Goal: Task Accomplishment & Management: Manage account settings

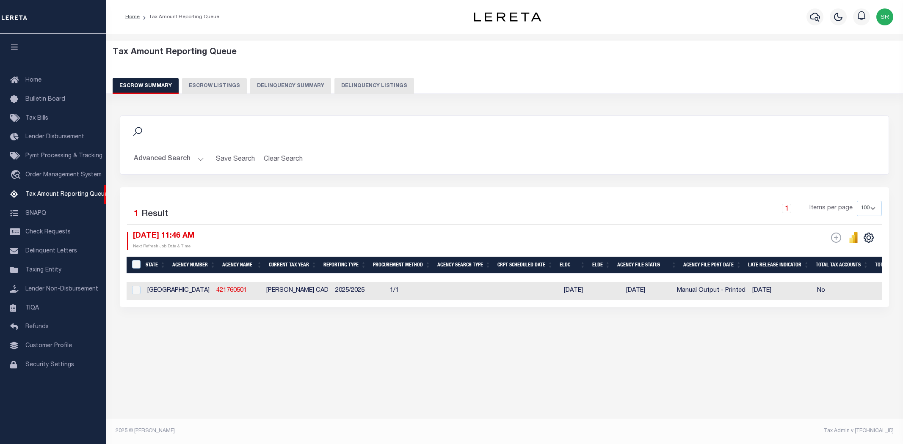
select select "100"
click at [132, 100] on div "Tax Amount Reporting Queue Escrow Summary Escrow Listings Delinquency Summary" at bounding box center [504, 74] width 813 height 66
click at [267, 191] on div "Selected 1 Result 1 Items per page 10 25 50 100 500 10/02/2025 11:46 AM ESCROW …" at bounding box center [504, 247] width 769 height 120
click at [264, 195] on div "Selected 1 Result 1 Items per page 10 25 50 100 500 10/02/2025 11:46 AM ESCROW …" at bounding box center [504, 247] width 769 height 120
click at [196, 158] on button "Advanced Search" at bounding box center [169, 159] width 70 height 17
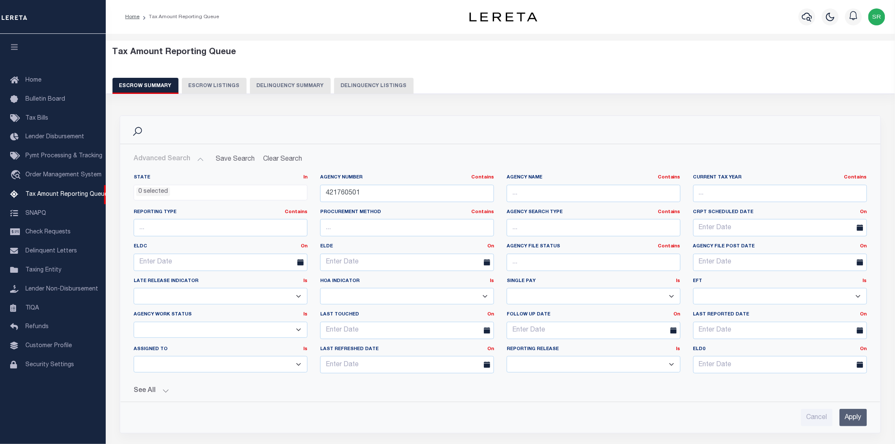
click at [197, 158] on button "Advanced Search" at bounding box center [169, 159] width 70 height 17
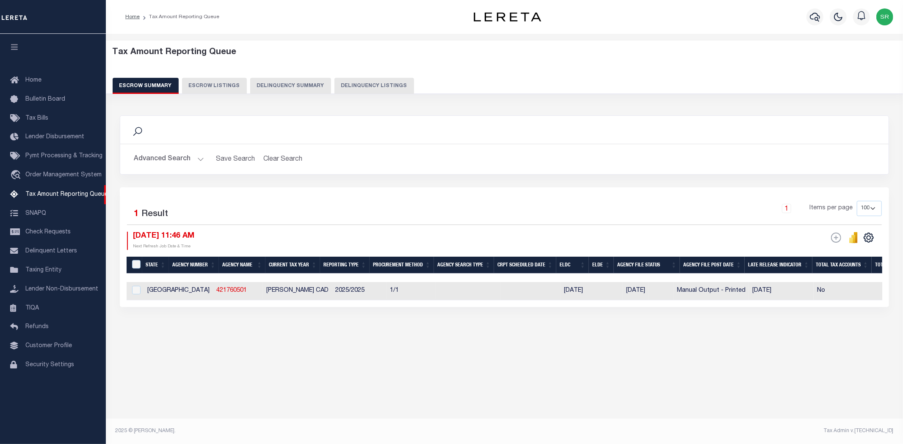
click at [372, 178] on div "Search Advanced Search Save Search Clear Search EscrowSummaryGridWrapper_dynami…" at bounding box center [504, 152] width 782 height 72
click at [198, 158] on button "Advanced Search" at bounding box center [169, 159] width 70 height 17
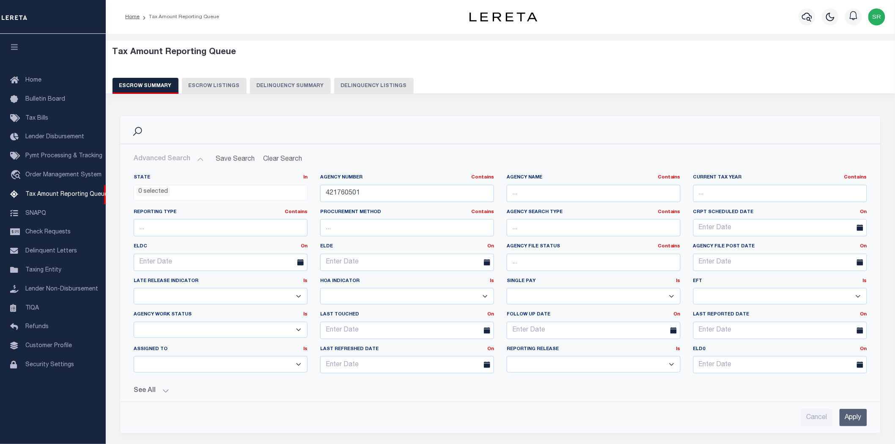
click at [198, 158] on button "Advanced Search" at bounding box center [169, 159] width 70 height 17
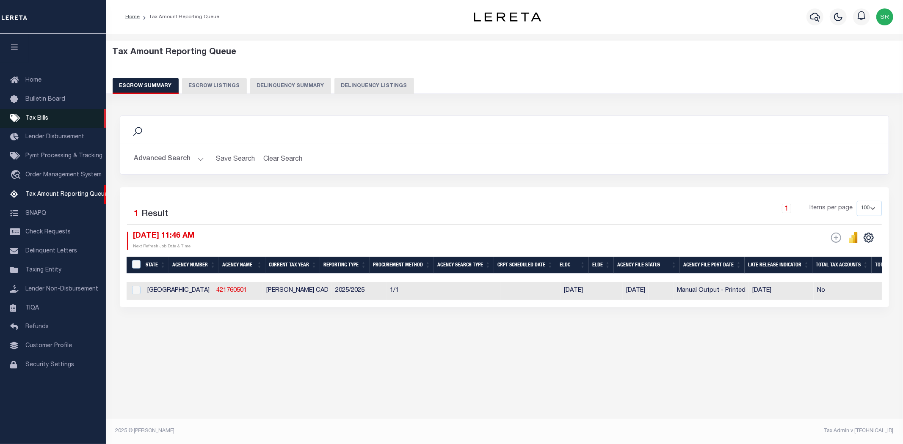
click at [39, 116] on span "Tax Bills" at bounding box center [36, 119] width 23 height 6
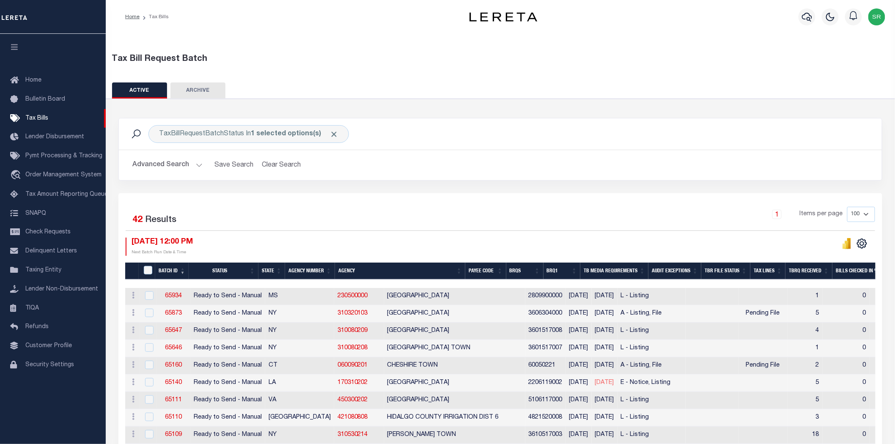
click at [278, 249] on div "10/02/2025 12:00 PM Next Batch Run Date & Time" at bounding box center [313, 247] width 375 height 18
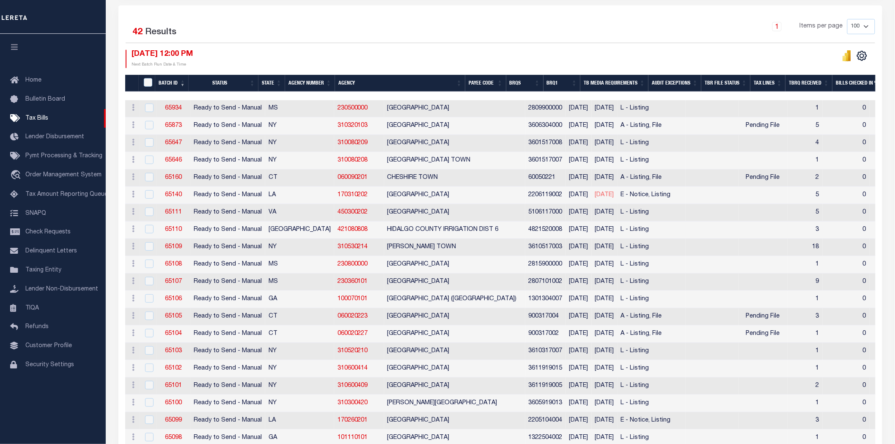
scroll to position [47, 0]
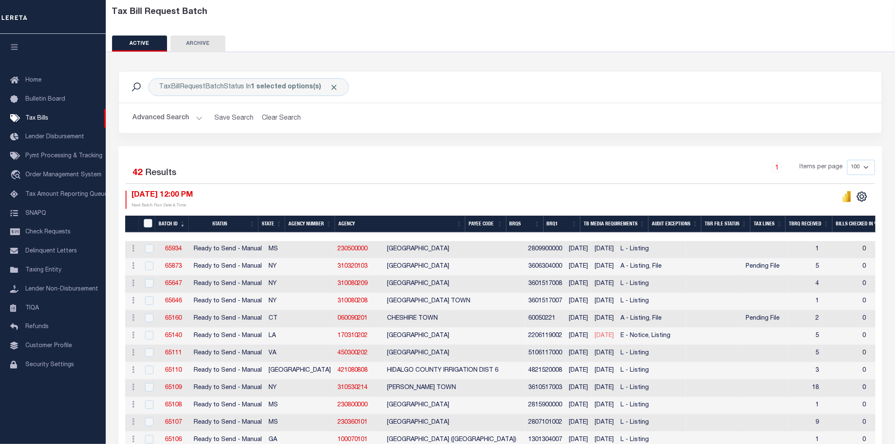
click at [197, 116] on button "Advanced Search" at bounding box center [167, 118] width 70 height 17
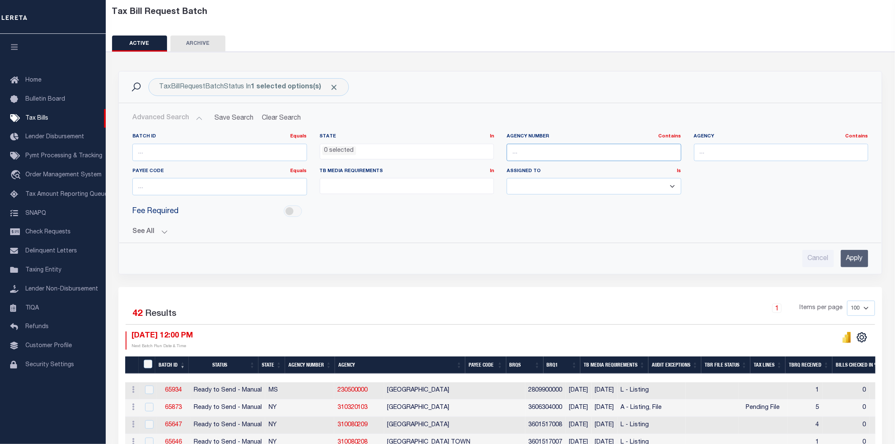
click at [529, 157] on input "text" at bounding box center [594, 152] width 175 height 17
paste input "421760501"
type input "421760501"
click at [856, 259] on input "Apply" at bounding box center [855, 258] width 28 height 17
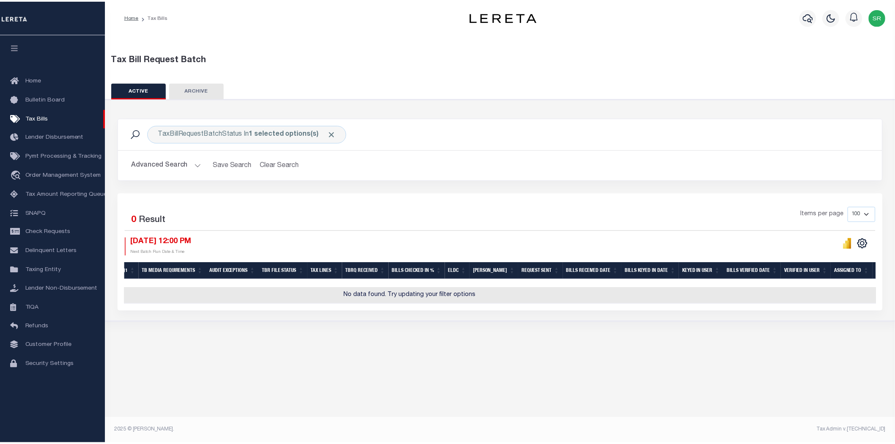
scroll to position [0, 0]
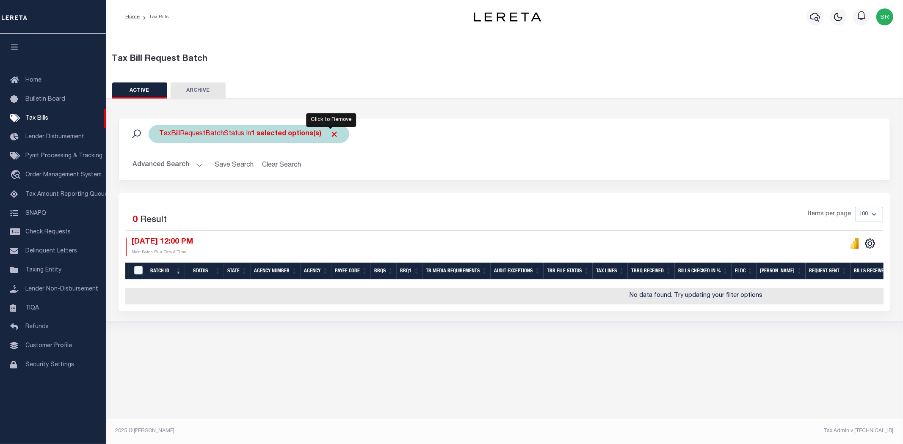
click at [331, 130] on span "Click to Remove" at bounding box center [334, 134] width 9 height 9
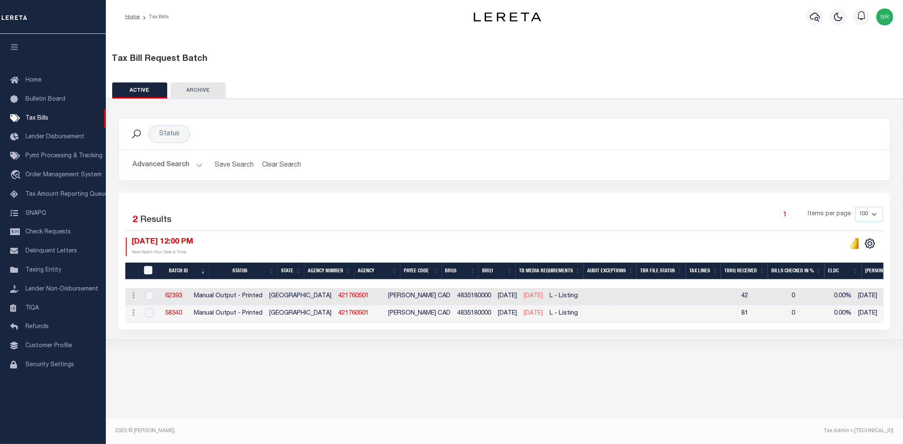
click at [298, 210] on div "Selected 2 Results" at bounding box center [216, 219] width 180 height 24
click at [59, 156] on span "Pymt Processing & Tracking" at bounding box center [63, 156] width 77 height 6
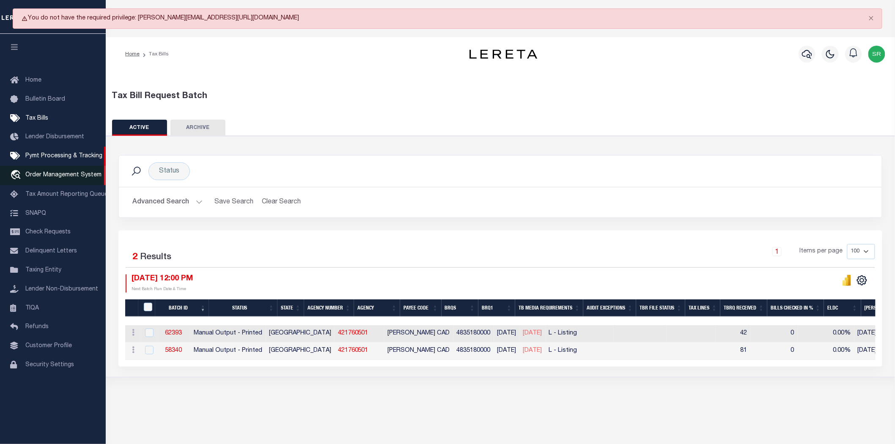
click at [52, 176] on span "Order Management System" at bounding box center [63, 175] width 76 height 6
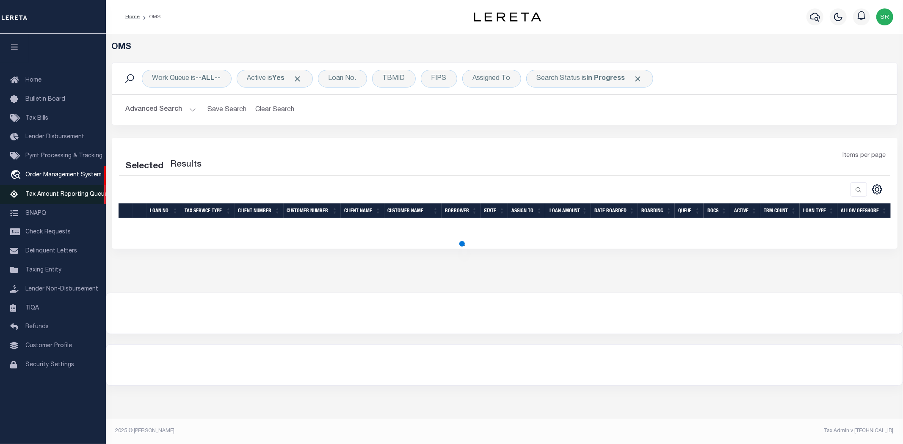
click at [70, 195] on span "Tax Amount Reporting Queue" at bounding box center [66, 195] width 83 height 6
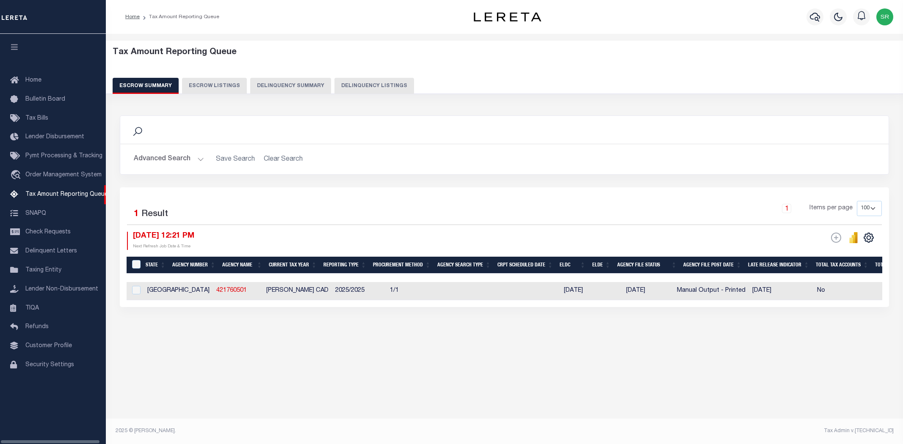
select select
select select "100"
click at [222, 369] on div "Tax Amount Reporting Queue Escrow Summary Escrow Listings" at bounding box center [504, 209] width 797 height 350
click at [195, 154] on button "Advanced Search" at bounding box center [169, 159] width 70 height 17
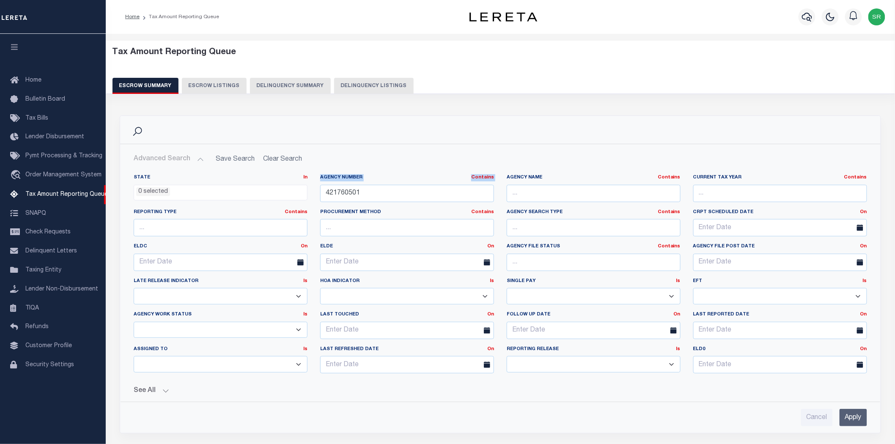
drag, startPoint x: 404, startPoint y: 202, endPoint x: 288, endPoint y: 190, distance: 116.7
click at [288, 190] on div "State In In AK AL AR AZ CA CO CT DC DE FL GA GU HI IA ID IL IN KS KY LA MA MD M…" at bounding box center [500, 277] width 747 height 206
drag, startPoint x: 377, startPoint y: 199, endPoint x: 311, endPoint y: 195, distance: 66.1
click at [311, 195] on div "State In In AK AL AR AZ CA CO CT DC DE FL GA GU HI IA ID IL IN KS KY LA MA MD M…" at bounding box center [500, 277] width 747 height 206
click at [852, 418] on input "Apply" at bounding box center [854, 417] width 28 height 17
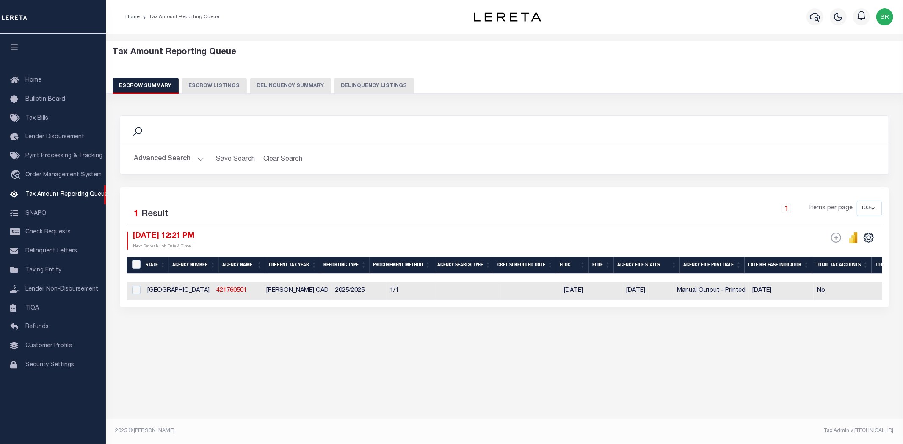
click at [573, 381] on div "Tax Amount Reporting Queue Escrow Summary Escrow Listings" at bounding box center [504, 209] width 797 height 350
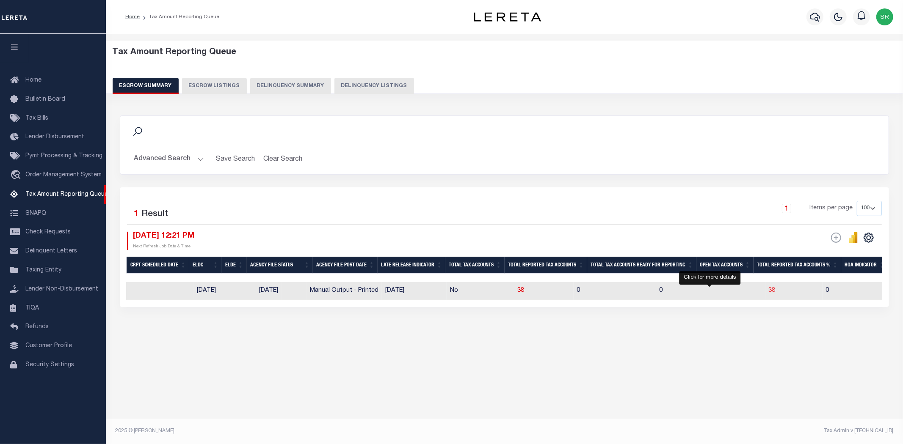
click at [769, 293] on span "38" at bounding box center [772, 291] width 7 height 6
select select "100"
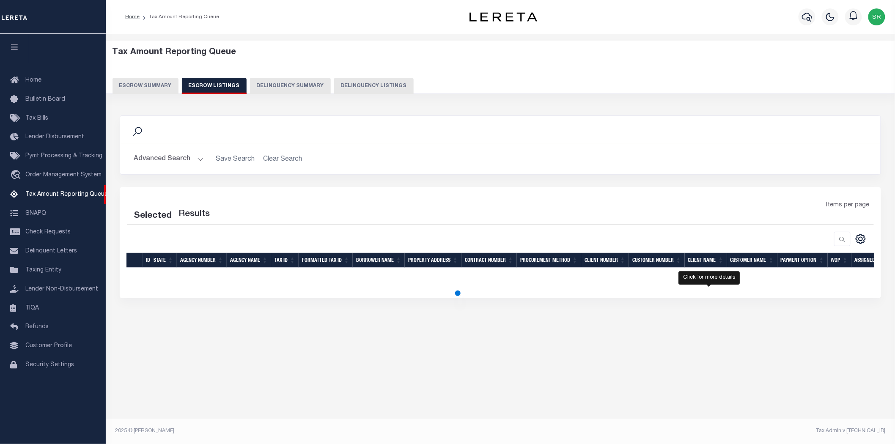
select select "100"
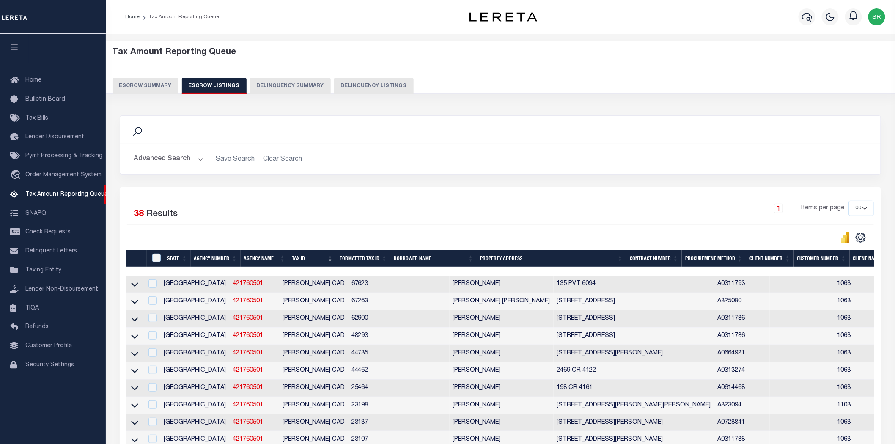
click at [336, 202] on div "1 Items per page 10 25 50 100 500" at bounding box center [595, 212] width 557 height 22
click at [132, 180] on div "Search Advanced Search Save Search Clear Search In In" at bounding box center [500, 152] width 774 height 72
click at [41, 121] on span "Tax Bills" at bounding box center [36, 119] width 23 height 6
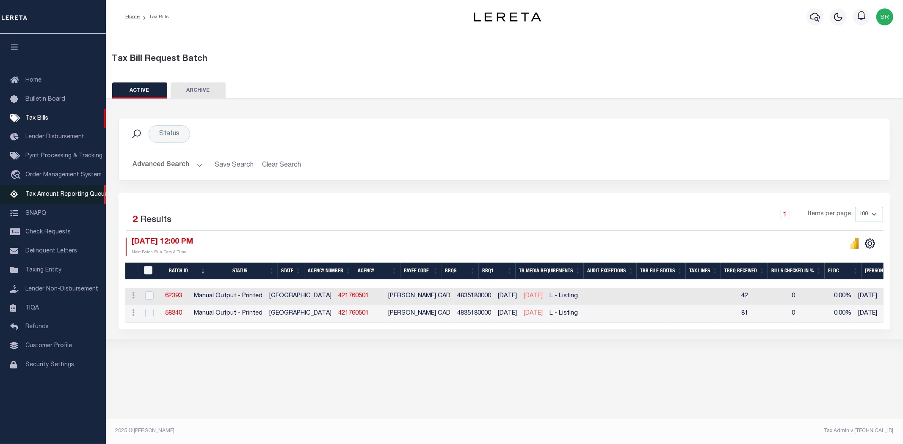
click at [62, 193] on span "Tax Amount Reporting Queue" at bounding box center [66, 195] width 83 height 6
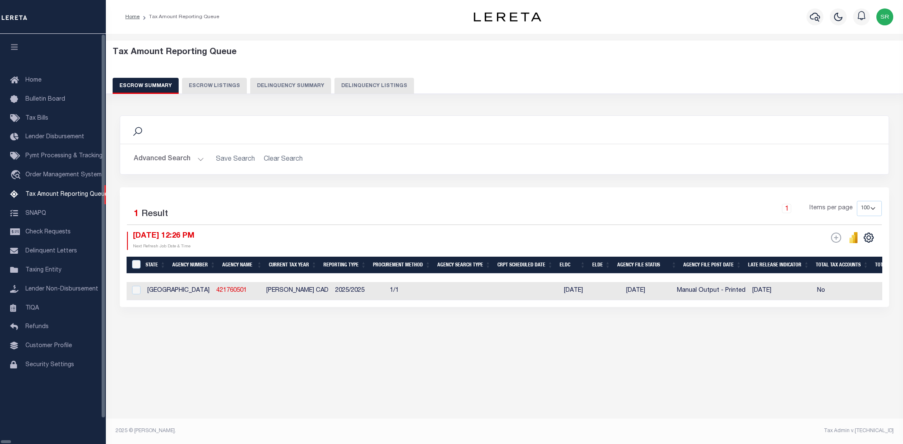
select select "100"
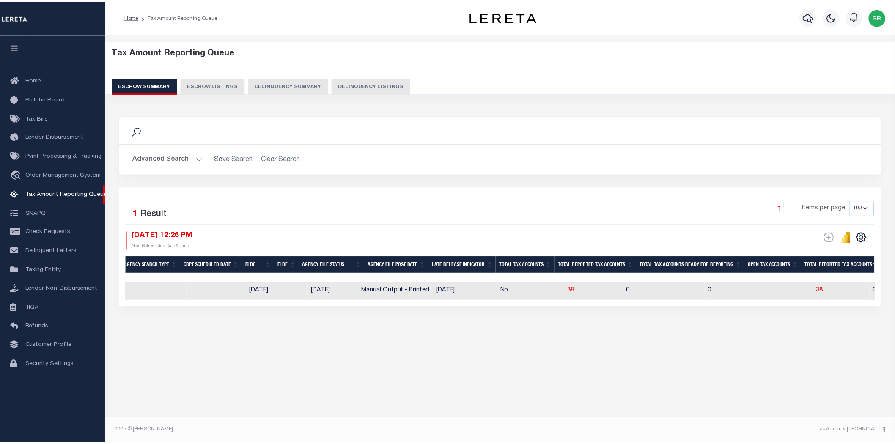
scroll to position [0, 333]
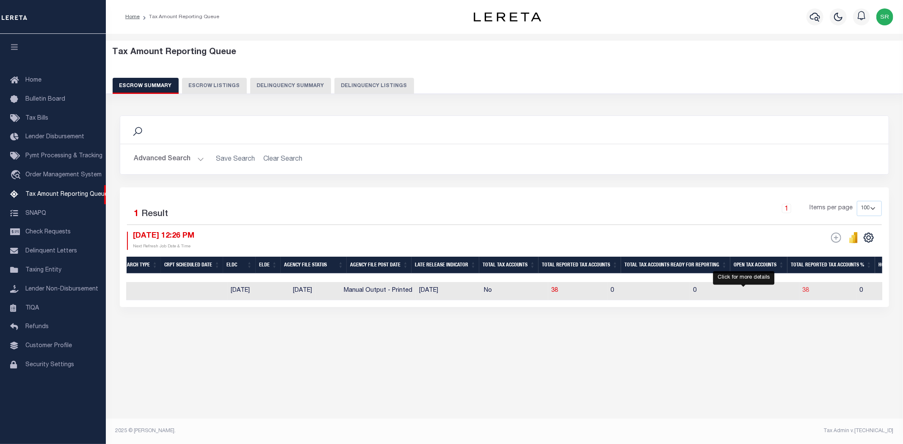
click at [802, 289] on span "38" at bounding box center [805, 291] width 7 height 6
select select "100"
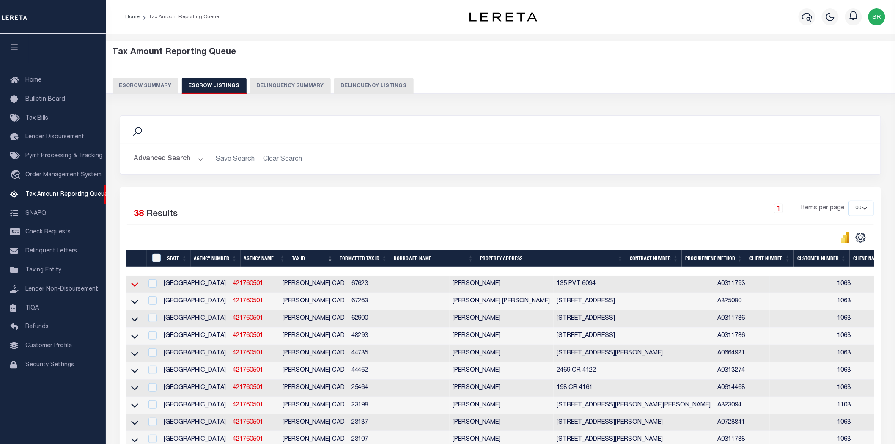
click at [134, 286] on icon at bounding box center [134, 284] width 7 height 9
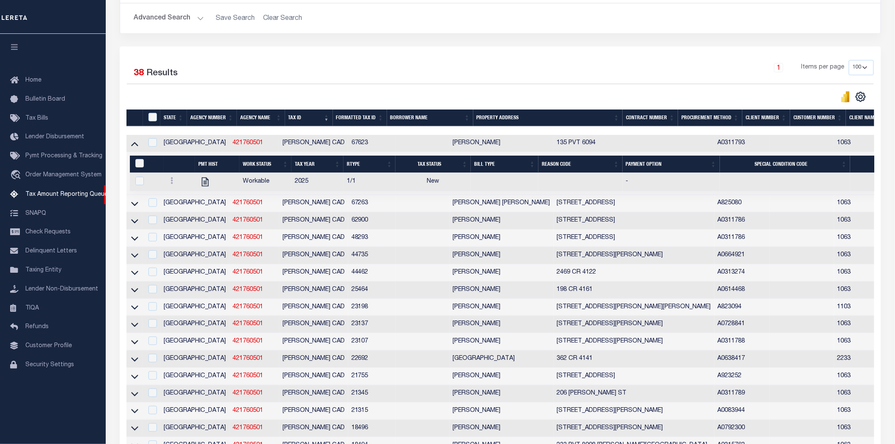
scroll to position [0, 0]
click at [423, 92] on div at bounding box center [314, 97] width 374 height 12
click at [863, 95] on icon "" at bounding box center [861, 96] width 11 height 11
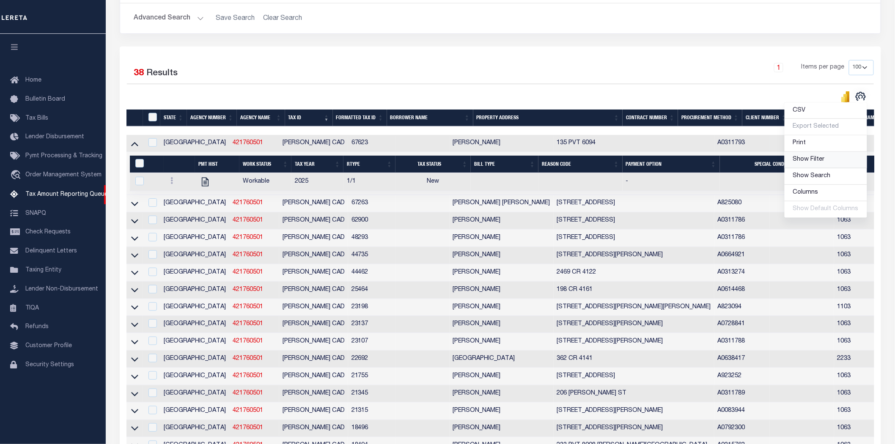
click at [821, 163] on span "Show Filter" at bounding box center [810, 160] width 32 height 6
select select
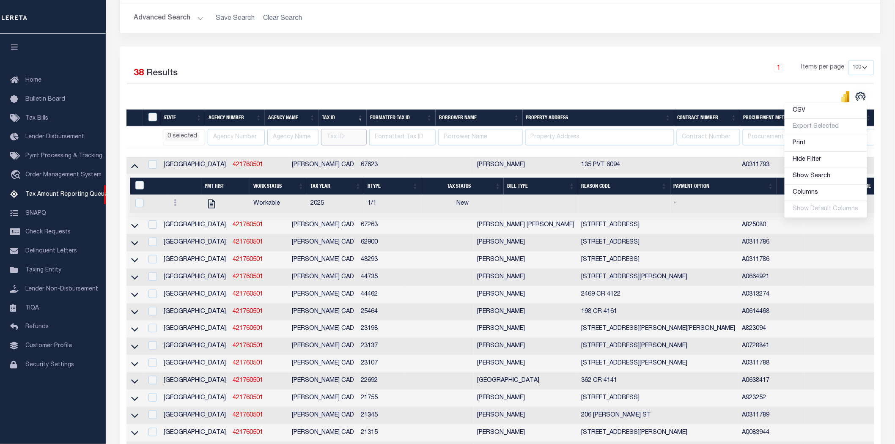
click at [336, 137] on input "text" at bounding box center [344, 137] width 46 height 17
click at [339, 138] on input "text" at bounding box center [344, 137] width 46 height 17
type input "87013"
select select
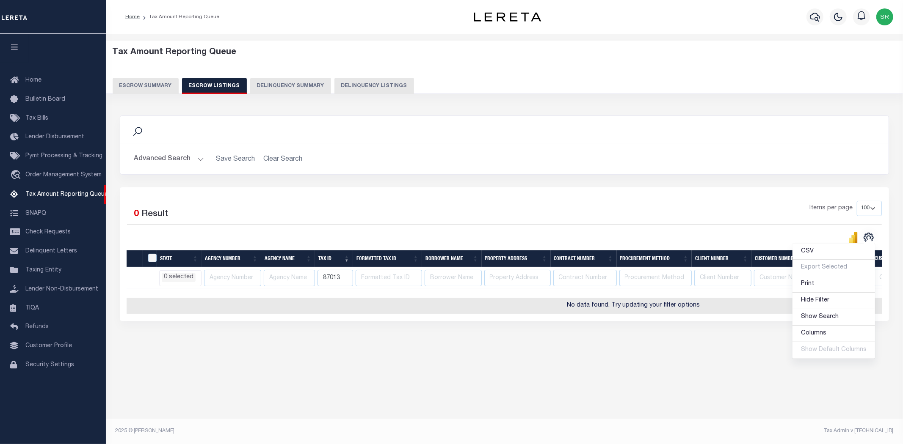
click at [418, 74] on div "Tax Amount Reporting Queue Escrow Summary Escrow Listings Delinquency Summary" at bounding box center [505, 70] width 784 height 47
drag, startPoint x: 343, startPoint y: 282, endPoint x: 286, endPoint y: 280, distance: 56.7
click at [286, 280] on tr "AK AL AR AZ CA CO CT DC DE FL GA GU HI IA ID IL IN KS [GEOGRAPHIC_DATA] LA MA M…" at bounding box center [634, 278] width 1014 height 22
select select
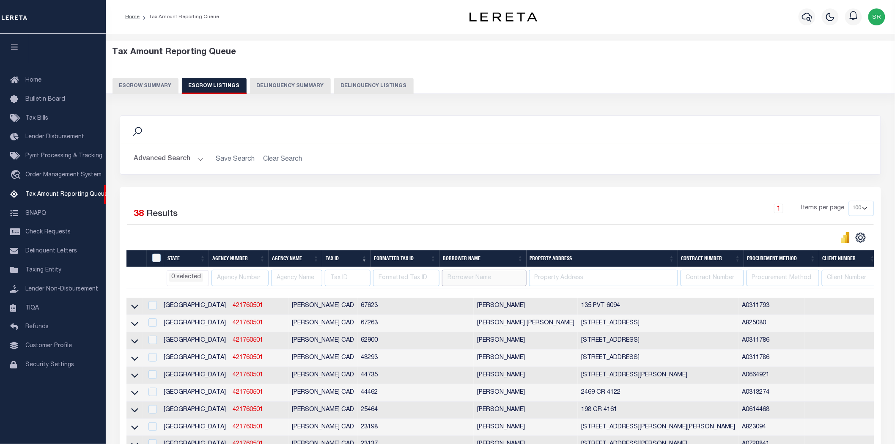
click at [476, 278] on input "text" at bounding box center [484, 278] width 85 height 17
type input "[PERSON_NAME]"
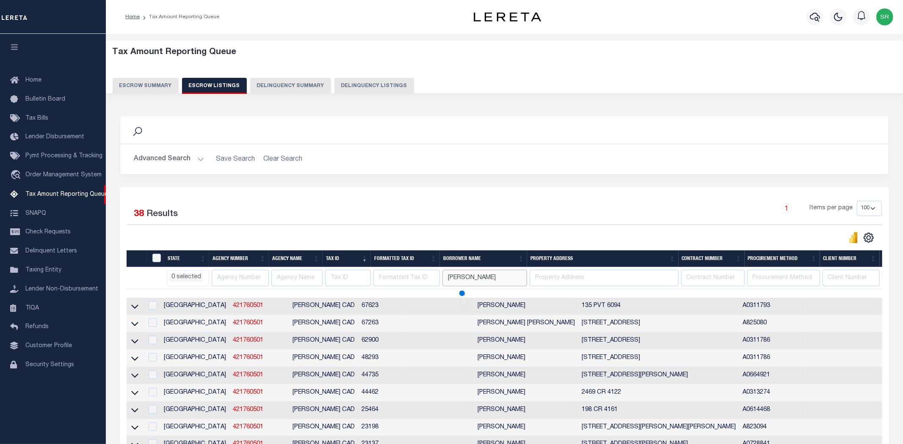
select select
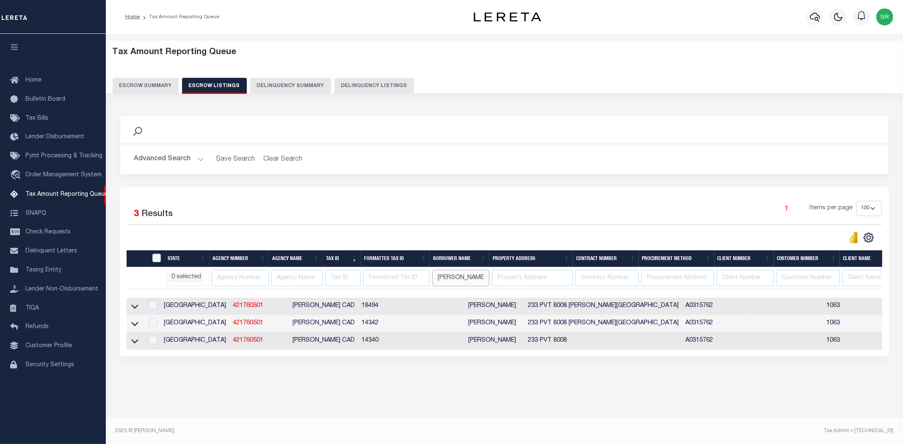
select select
click at [408, 199] on div "Selected 3 Results 1 Items per page 10 25 50 100 500" at bounding box center [504, 271] width 769 height 169
drag, startPoint x: 670, startPoint y: 160, endPoint x: 666, endPoint y: 159, distance: 4.3
click at [670, 160] on h2 "Advanced Search Save Search Clear Search" at bounding box center [504, 159] width 755 height 17
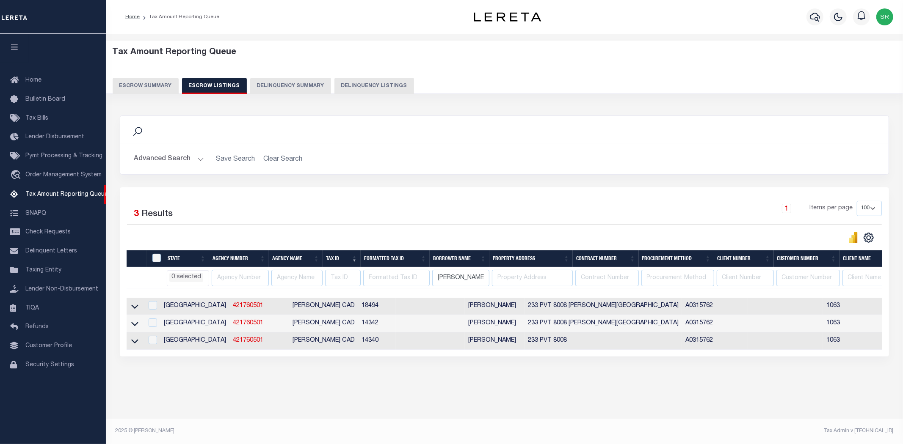
drag, startPoint x: 616, startPoint y: 91, endPoint x: 588, endPoint y: 135, distance: 51.2
click at [613, 96] on div "Tax Amount Reporting Queue Escrow Summary Escrow Listings Delinquency Summary" at bounding box center [504, 74] width 813 height 66
click at [587, 136] on div "Search" at bounding box center [504, 130] width 755 height 14
click at [556, 198] on div "Selected 3 Results 1 Items per page 10 25 50 100 500" at bounding box center [504, 271] width 769 height 169
click at [132, 309] on icon at bounding box center [134, 306] width 7 height 9
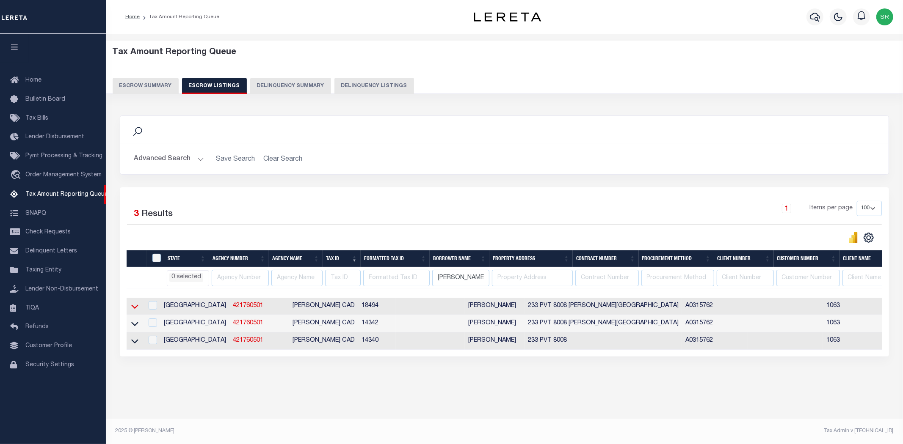
select select
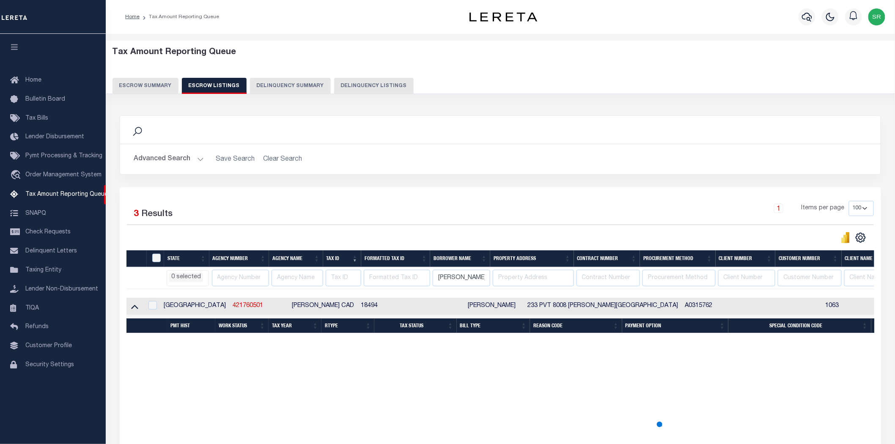
select select
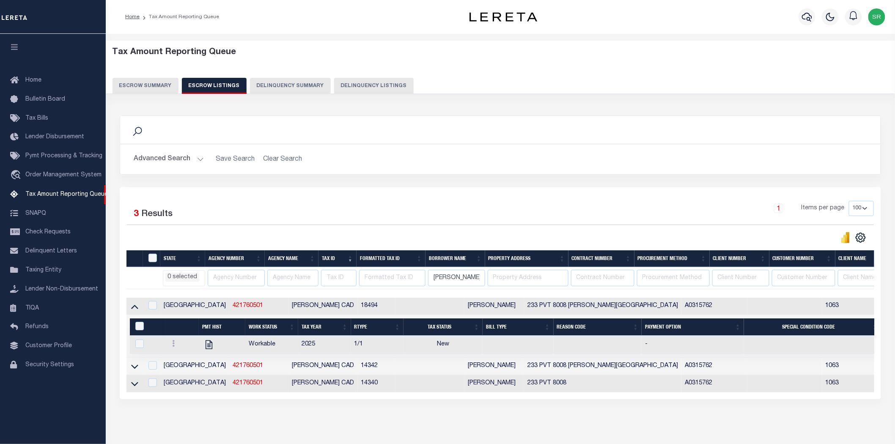
click at [434, 201] on div "1 Items per page 10 25 50 100 500" at bounding box center [595, 212] width 557 height 22
click at [422, 176] on div "Search Advanced Search Save Search Clear Search In In" at bounding box center [500, 152] width 774 height 72
click at [121, 191] on div "Selected 3 Results 1 Items per page 10 25 50 100 500" at bounding box center [501, 293] width 762 height 212
click at [394, 181] on div "Search Advanced Search Save Search Clear Search In In" at bounding box center [500, 152] width 774 height 72
click at [143, 91] on button "Escrow Summary" at bounding box center [146, 86] width 66 height 16
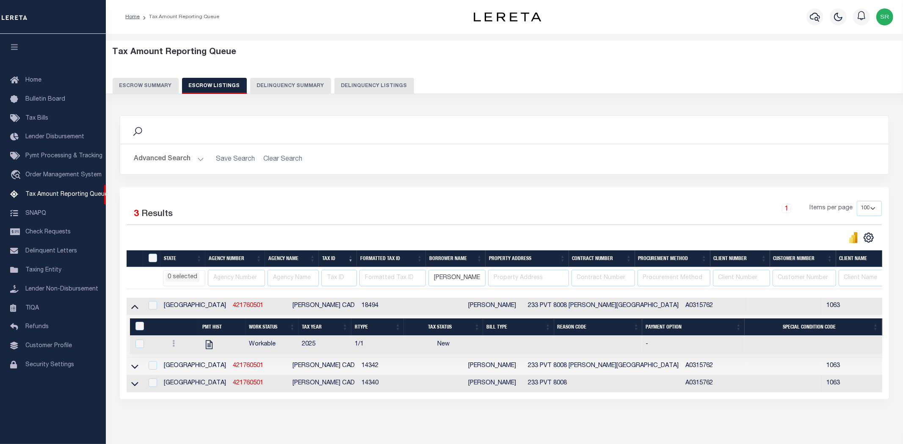
click at [145, 90] on button "Escrow Summary" at bounding box center [146, 86] width 66 height 16
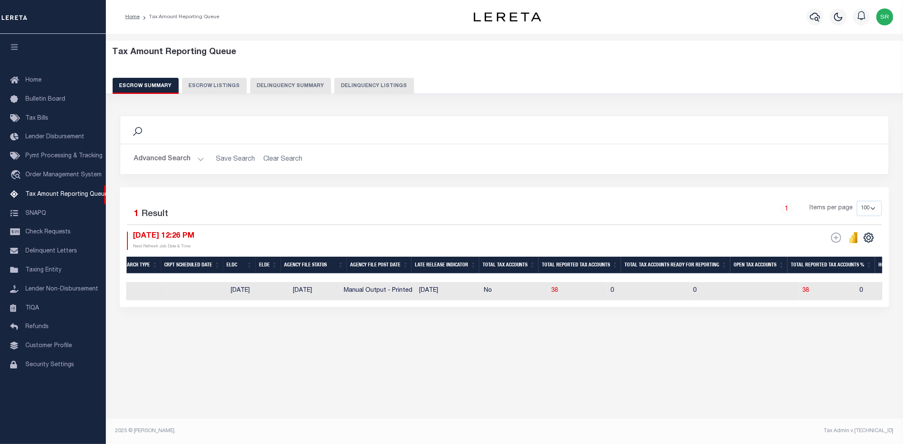
click at [199, 155] on button "Advanced Search" at bounding box center [169, 159] width 70 height 17
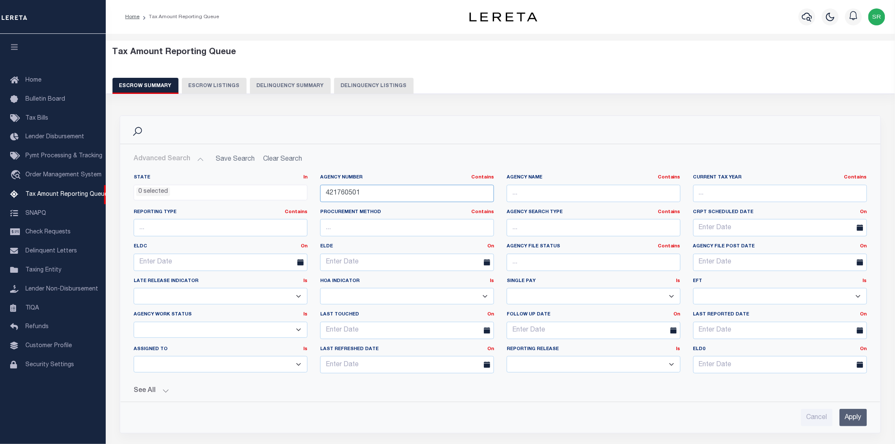
drag, startPoint x: 375, startPoint y: 190, endPoint x: 286, endPoint y: 186, distance: 89.8
click at [286, 186] on div "State In In AK AL AR AZ CA CO CT DC DE FL GA GU HI IA ID IL IN KS KY LA MA MD M…" at bounding box center [500, 277] width 747 height 206
paste input "130760000"
type input "130760000"
click at [855, 416] on input "Apply" at bounding box center [854, 417] width 28 height 17
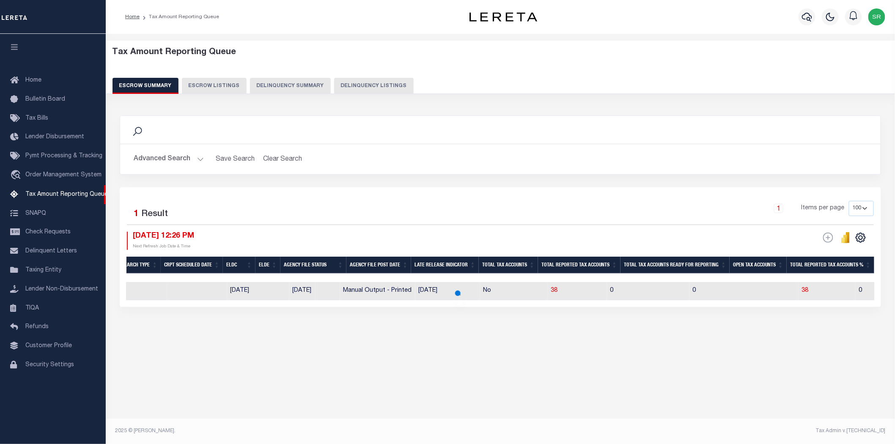
select select
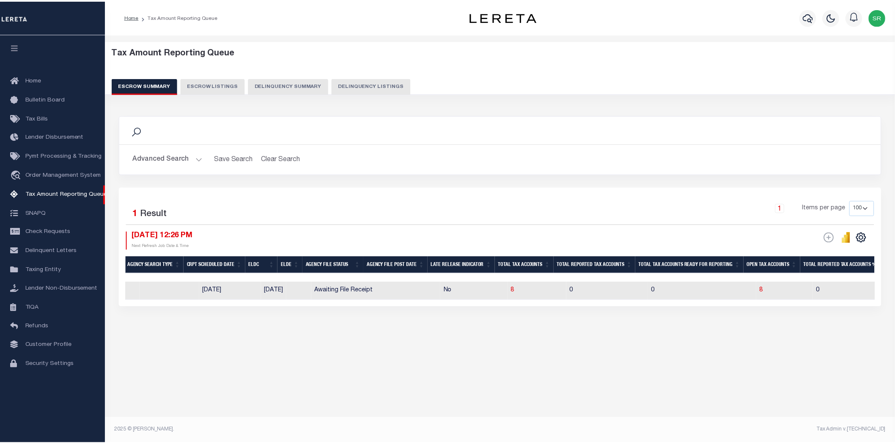
scroll to position [0, 323]
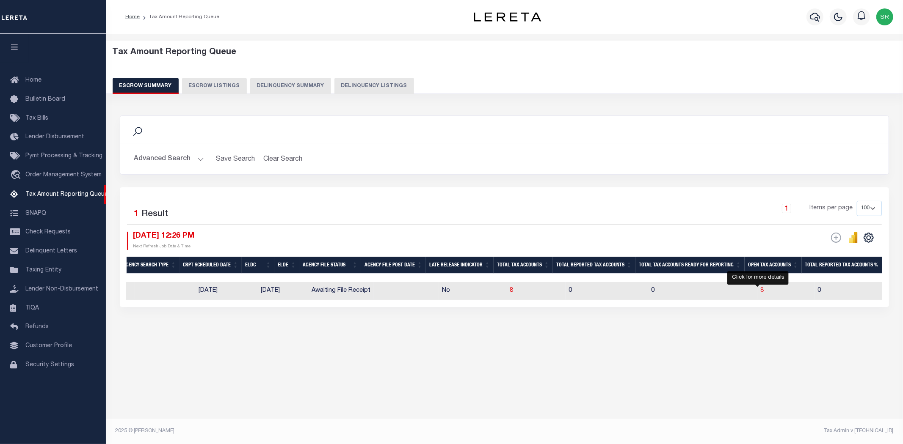
click at [760, 291] on span "8" at bounding box center [761, 291] width 3 height 6
select select "100"
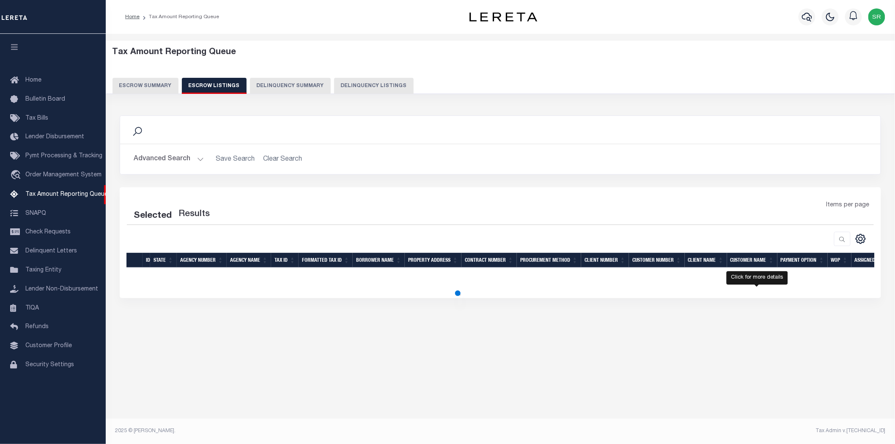
select select "100"
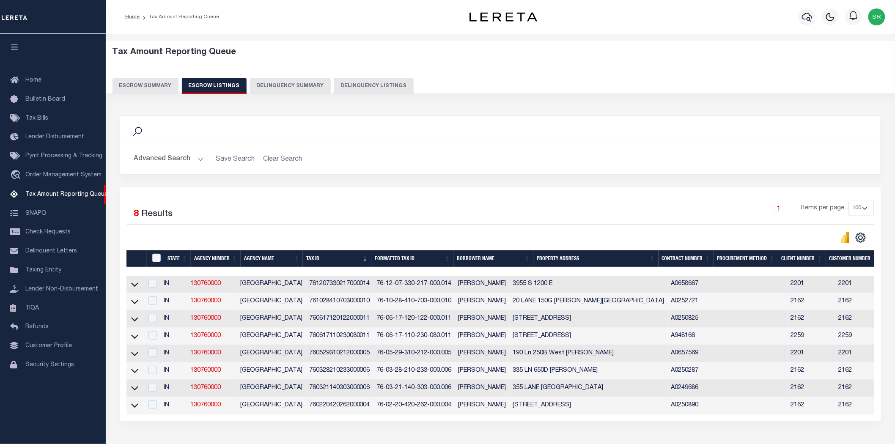
scroll to position [61, 0]
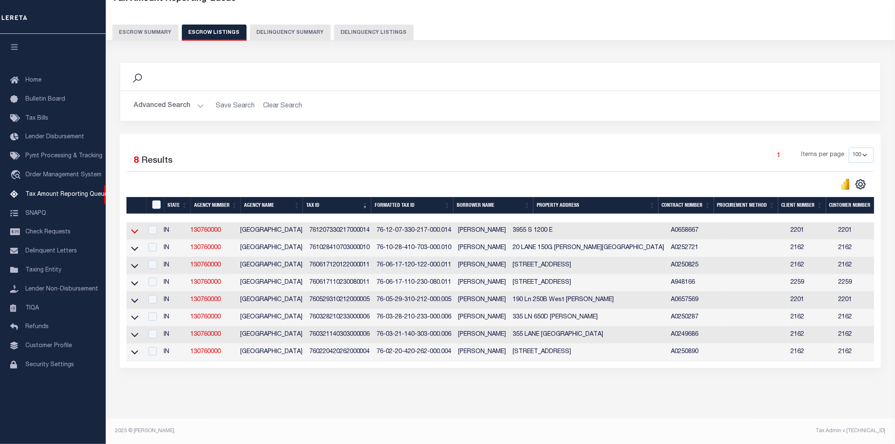
click at [134, 227] on icon at bounding box center [134, 231] width 7 height 9
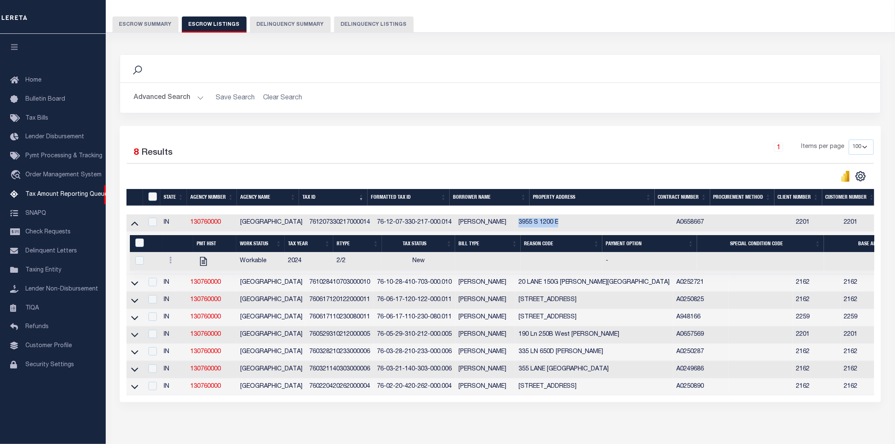
drag, startPoint x: 541, startPoint y: 225, endPoint x: 583, endPoint y: 221, distance: 42.0
click at [583, 221] on td "3955 S 1200 E" at bounding box center [594, 223] width 158 height 17
checkbox input "true"
copy td "3955 S 1200 E"
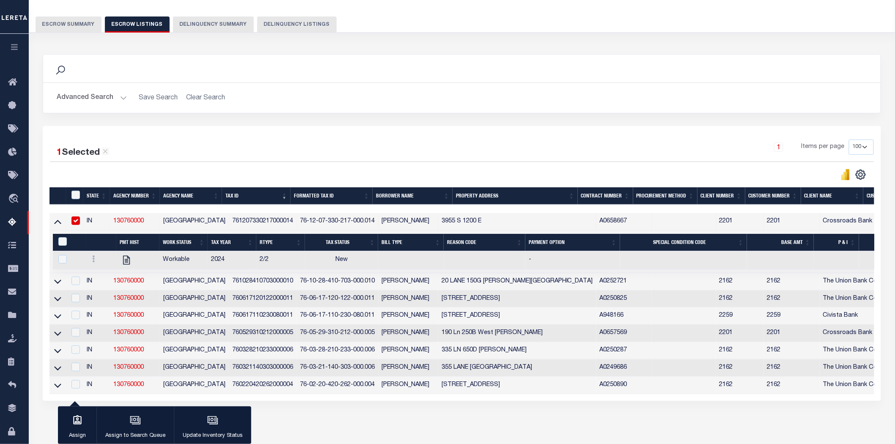
click at [122, 132] on div "1 Selected 8 Results 1 Items per page 10 25 50 100 500" at bounding box center [462, 263] width 839 height 275
click at [71, 25] on button "Escrow Summary" at bounding box center [69, 25] width 66 height 16
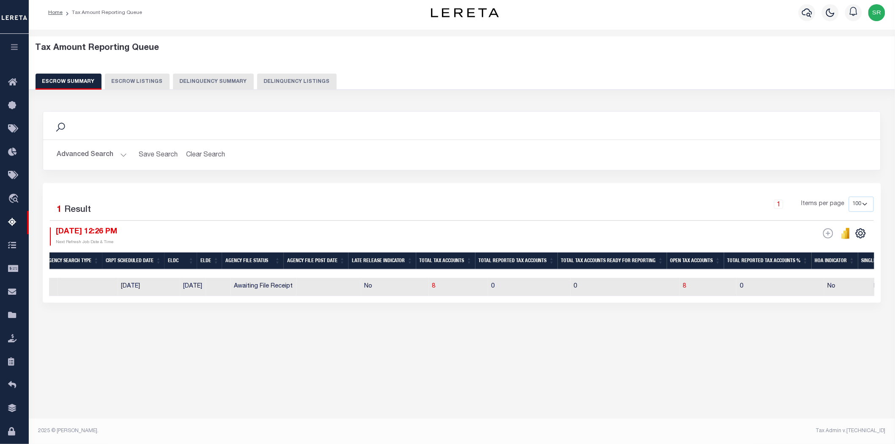
scroll to position [4, 0]
click at [117, 153] on button "Advanced Search" at bounding box center [92, 155] width 70 height 17
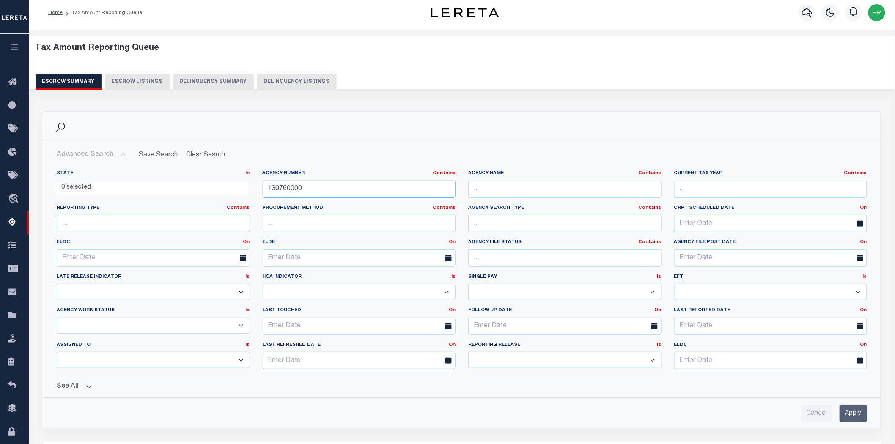
drag, startPoint x: 297, startPoint y: 187, endPoint x: 260, endPoint y: 185, distance: 37.3
click at [260, 185] on div "Agency Number Contains Contains Is 130760000" at bounding box center [359, 187] width 206 height 35
click at [118, 107] on div "Search Advanced Search Save Search Clear Search EscrowSummaryGridWrapper_dynami…" at bounding box center [462, 345] width 850 height 485
drag, startPoint x: 325, startPoint y: 192, endPoint x: 239, endPoint y: 186, distance: 86.5
click at [239, 186] on div "State In In AK AL AR AZ CA CO CT DC DE FL GA GU HI IA ID IL IN KS KY LA MA MD M…" at bounding box center [462, 273] width 824 height 206
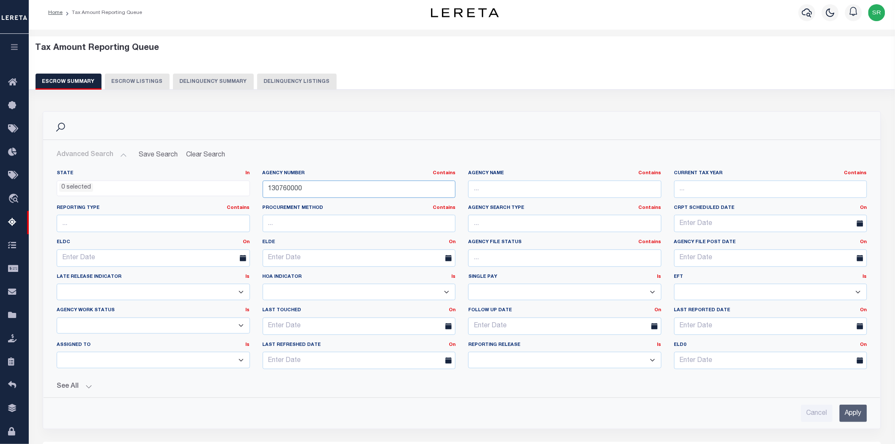
paste input "6"
type input "130660000"
click at [858, 418] on input "Apply" at bounding box center [854, 413] width 28 height 17
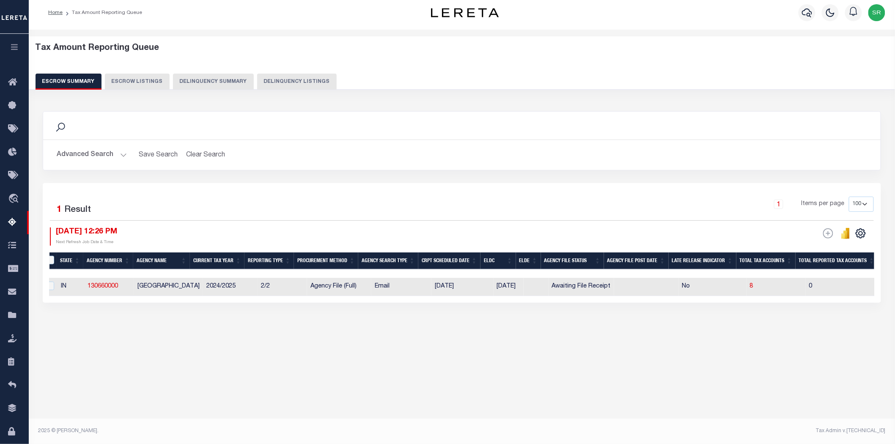
scroll to position [0, 3]
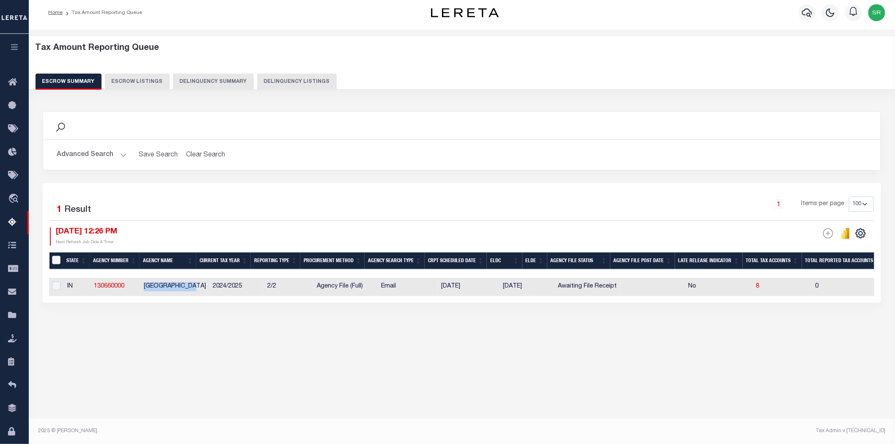
drag, startPoint x: 143, startPoint y: 285, endPoint x: 195, endPoint y: 288, distance: 52.6
click at [195, 288] on td "PULASKI COUNTY" at bounding box center [175, 287] width 69 height 18
checkbox input "true"
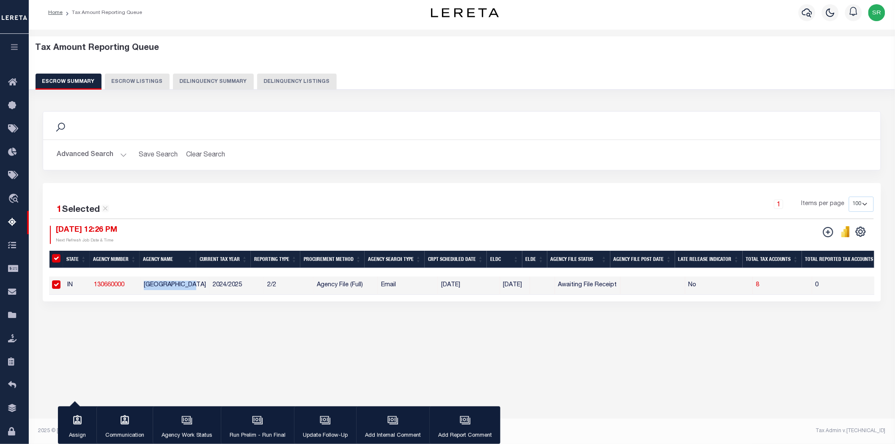
copy td "PULASKI COUNTY"
click at [120, 154] on button "Advanced Search" at bounding box center [92, 155] width 70 height 17
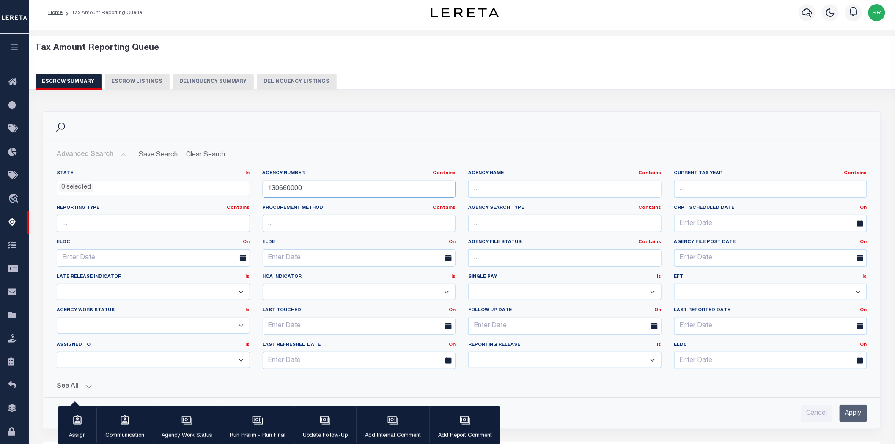
drag, startPoint x: 341, startPoint y: 181, endPoint x: 259, endPoint y: 184, distance: 82.6
click at [259, 184] on div "Agency Number Contains Contains Is 130660000" at bounding box center [359, 187] width 206 height 35
paste input "7"
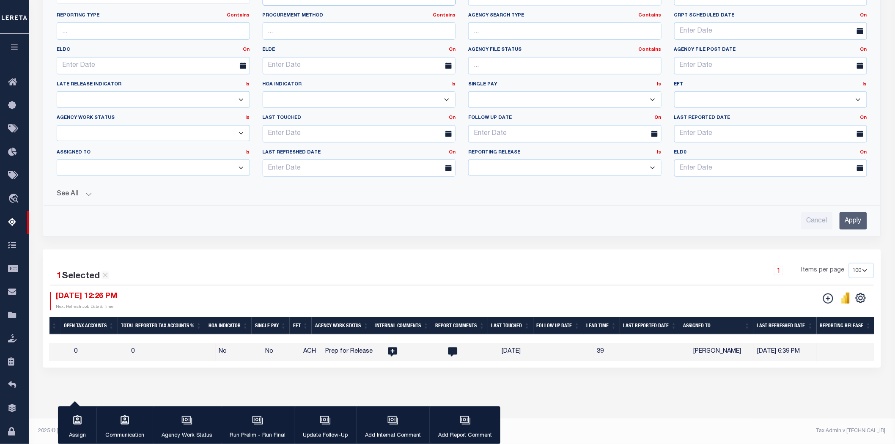
scroll to position [0, 0]
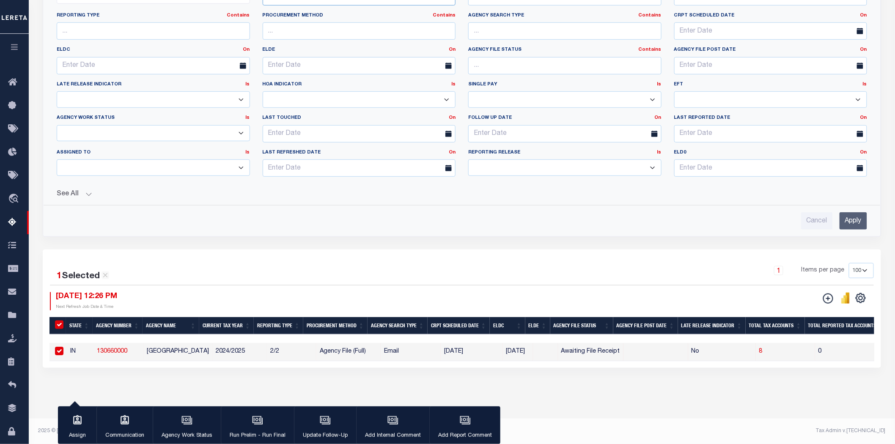
type input "130760000"
click at [851, 218] on input "Apply" at bounding box center [854, 220] width 28 height 17
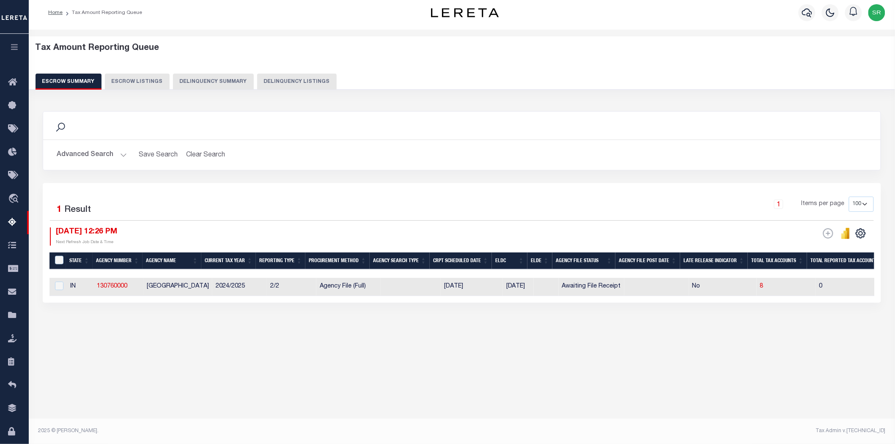
scroll to position [4, 0]
drag, startPoint x: 146, startPoint y: 286, endPoint x: 200, endPoint y: 286, distance: 54.6
click at [200, 286] on td "STEUBEN COUNTY" at bounding box center [177, 287] width 69 height 18
checkbox input "true"
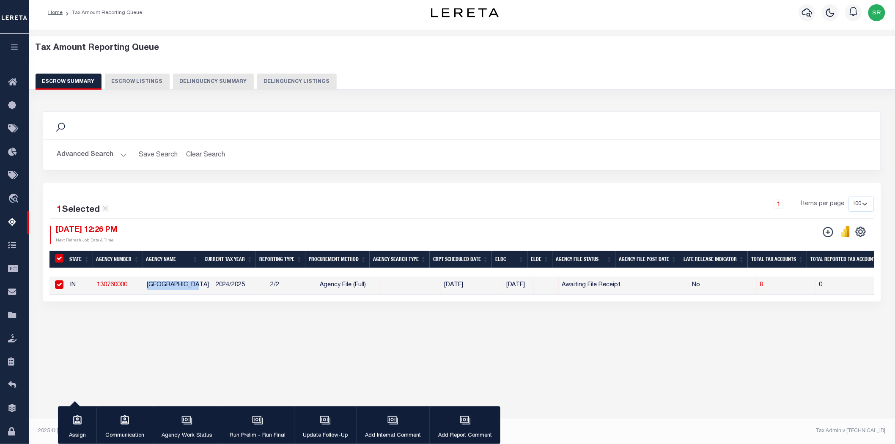
click at [185, 288] on td "STEUBEN COUNTY" at bounding box center [177, 286] width 69 height 18
checkbox input "false"
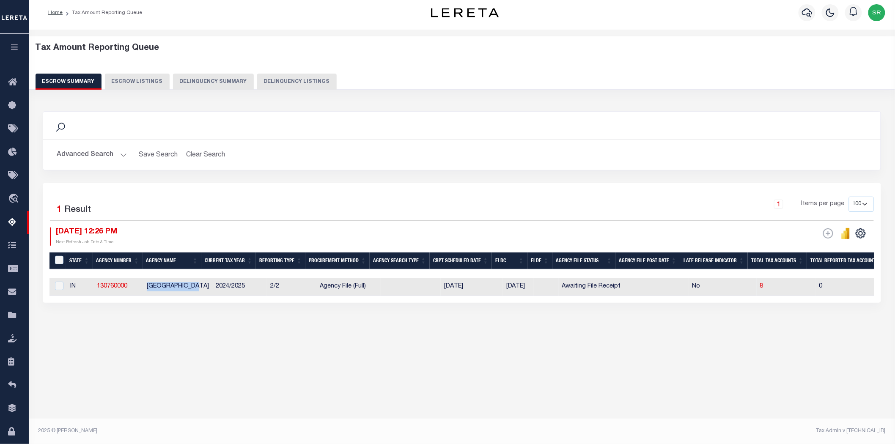
drag, startPoint x: 201, startPoint y: 286, endPoint x: 146, endPoint y: 289, distance: 56.0
click at [146, 289] on td "STEUBEN COUNTY" at bounding box center [177, 287] width 69 height 18
checkbox input "true"
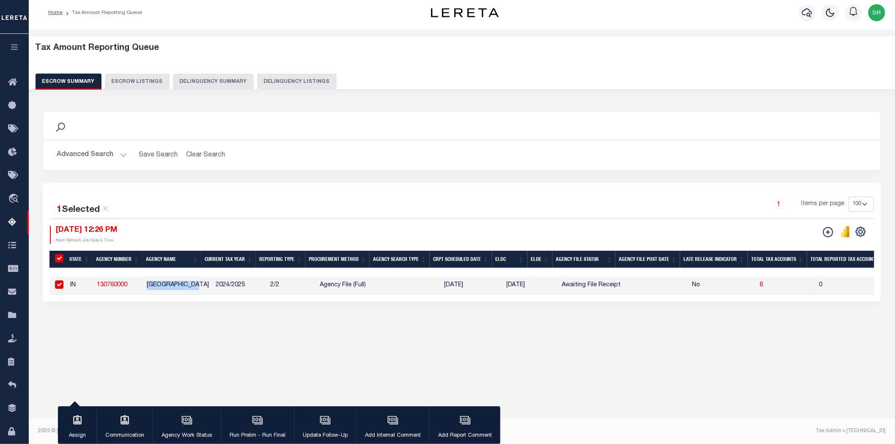
copy td "STEUBEN COUNTY"
click at [121, 157] on button "Advanced Search" at bounding box center [92, 155] width 70 height 17
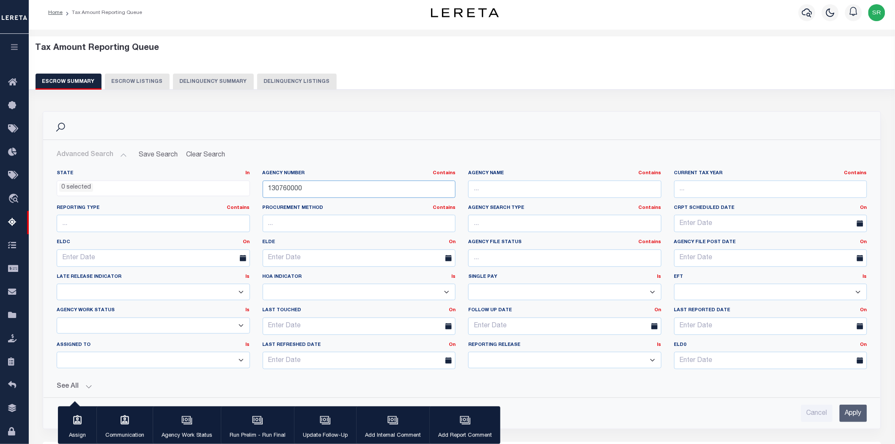
drag, startPoint x: 313, startPoint y: 188, endPoint x: 233, endPoint y: 189, distance: 80.0
click at [233, 189] on div "State In In AK AL AR AZ CA CO CT DC DE FL GA GU HI IA ID IL IN KS KY LA MA MD M…" at bounding box center [462, 273] width 824 height 206
paste input "290141715"
type input "290141715"
click at [857, 411] on input "Apply" at bounding box center [854, 413] width 28 height 17
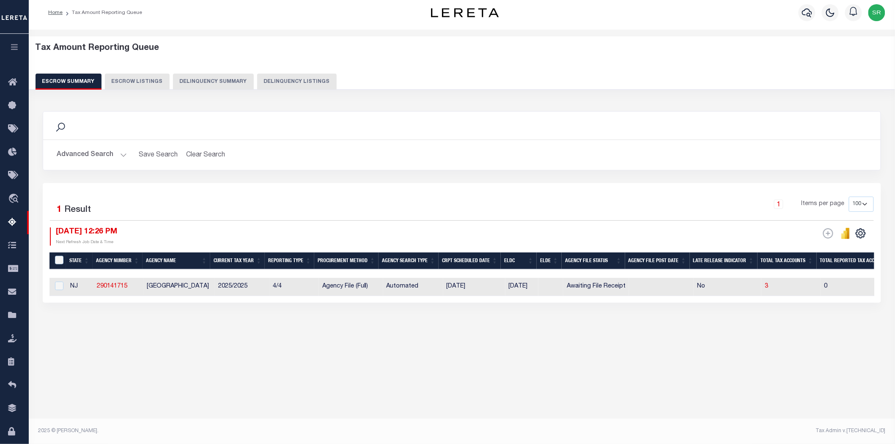
click at [555, 413] on div "Tax Amount Reporting Queue Escrow Summary Escrow Listings In" at bounding box center [462, 230] width 867 height 400
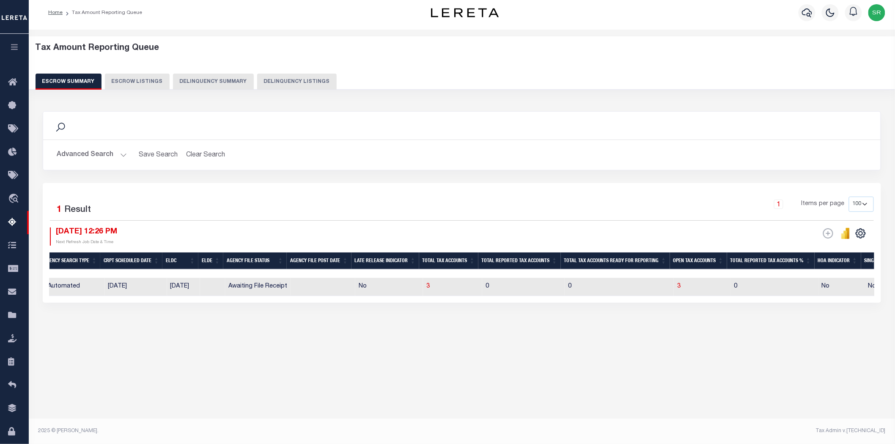
scroll to position [0, 434]
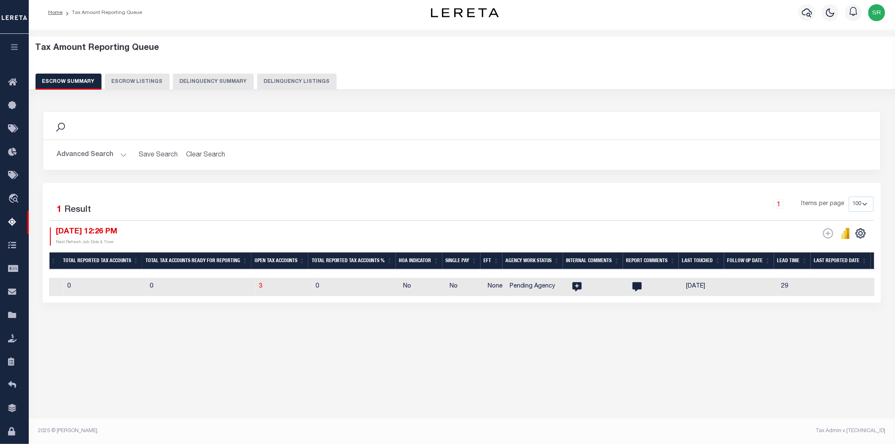
drag, startPoint x: 879, startPoint y: 323, endPoint x: 884, endPoint y: 322, distance: 5.1
click at [887, 323] on div "Search Advanced Search Save Search Clear Search EscrowSummaryGridWrapper_dynami…" at bounding box center [462, 216] width 850 height 226
click at [743, 343] on div "Tax Amount Reporting Queue Escrow Summary Escrow Listings In" at bounding box center [462, 196] width 862 height 316
drag, startPoint x: 755, startPoint y: 302, endPoint x: 882, endPoint y: 305, distance: 127.0
click at [890, 305] on div "Tax Amount Reporting Queue Escrow Summary Escrow Listings Delinquency Summary" at bounding box center [462, 182] width 857 height 292
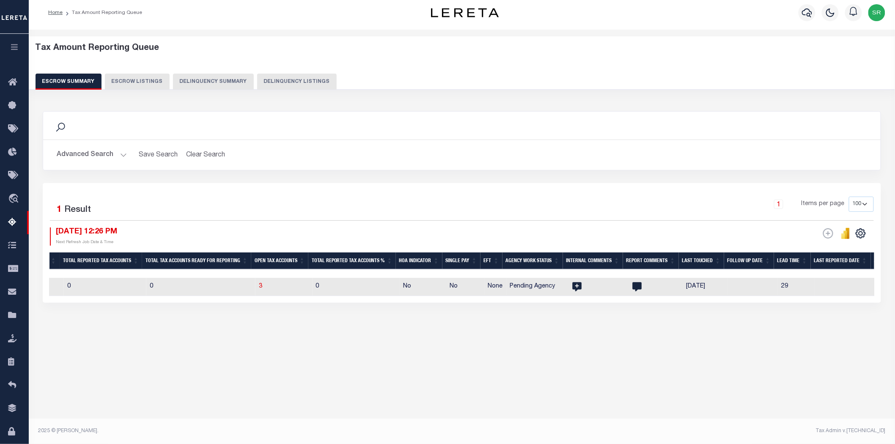
click at [825, 343] on div "Tax Amount Reporting Queue Escrow Summary Escrow Listings In" at bounding box center [462, 196] width 862 height 316
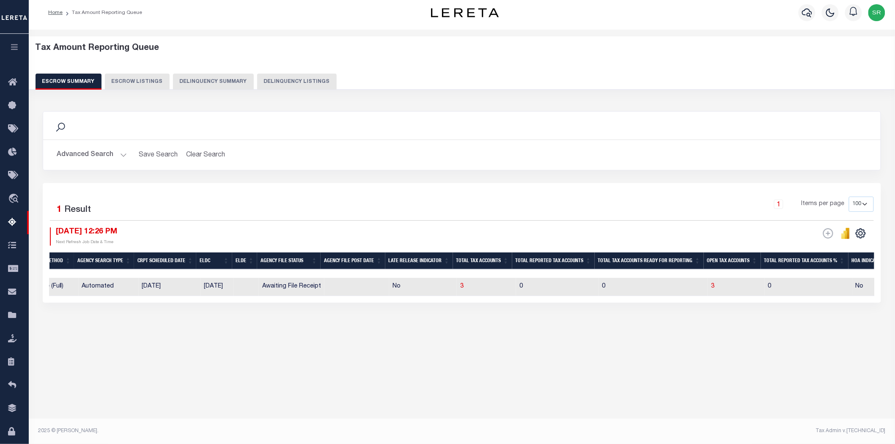
scroll to position [0, 49]
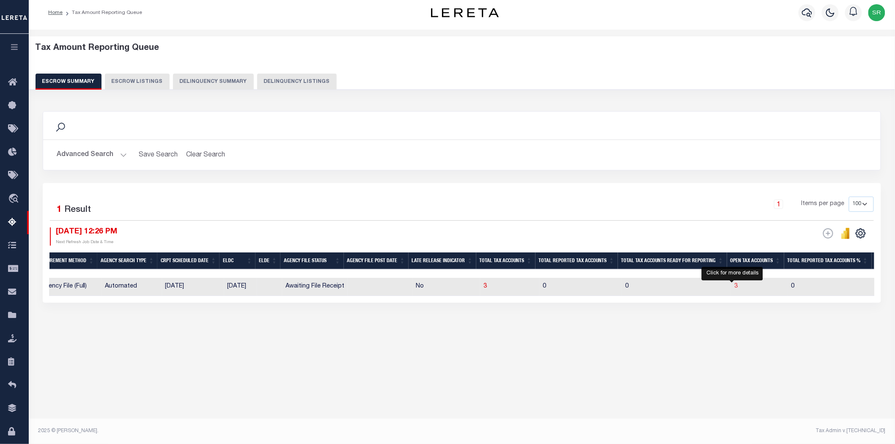
click at [735, 287] on span "3" at bounding box center [736, 287] width 3 height 6
select select "100"
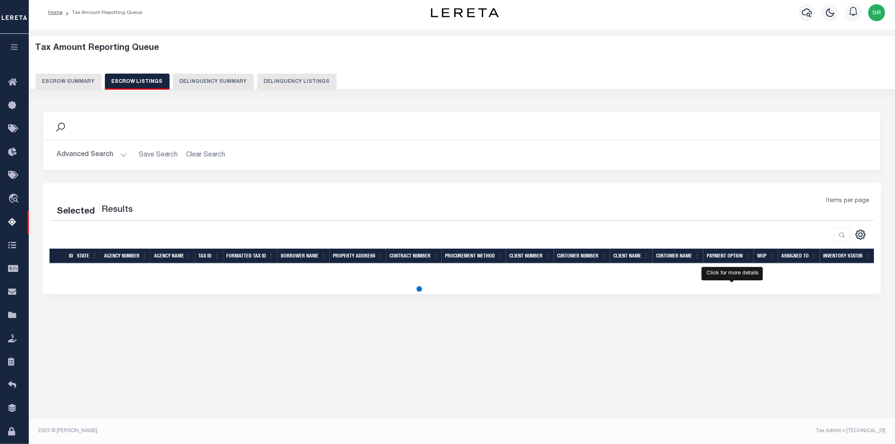
select select "100"
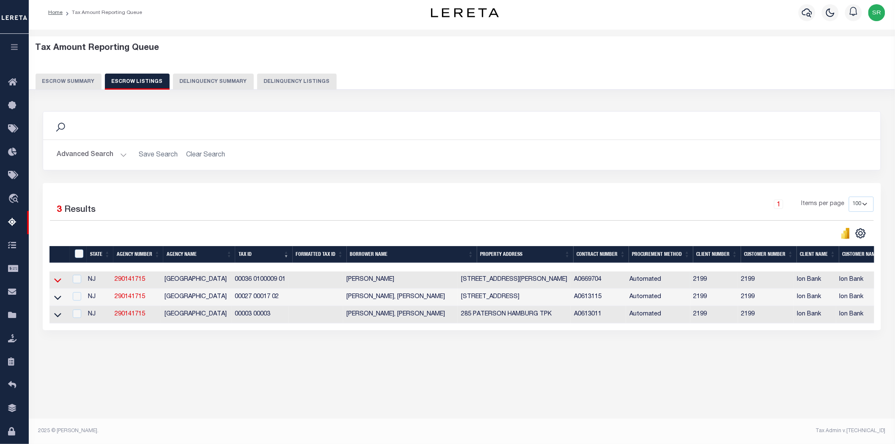
click at [57, 281] on icon at bounding box center [57, 280] width 7 height 9
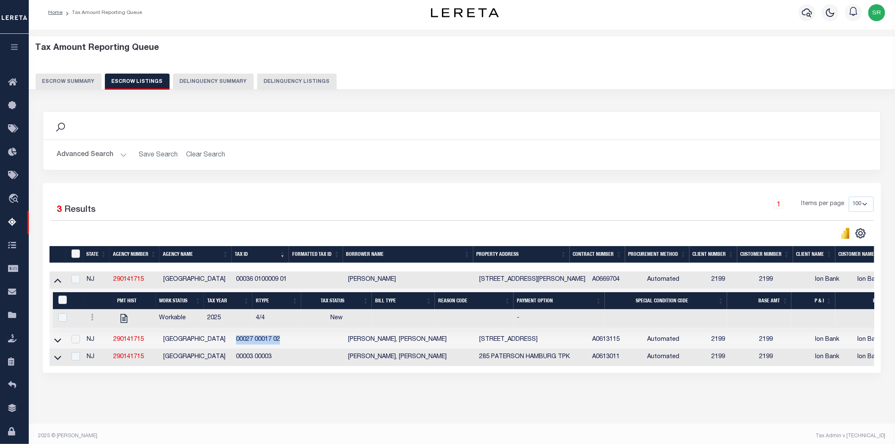
drag, startPoint x: 288, startPoint y: 341, endPoint x: 240, endPoint y: 339, distance: 48.3
click at [240, 339] on td "00027 00017 02" at bounding box center [262, 340] width 58 height 17
checkbox input "true"
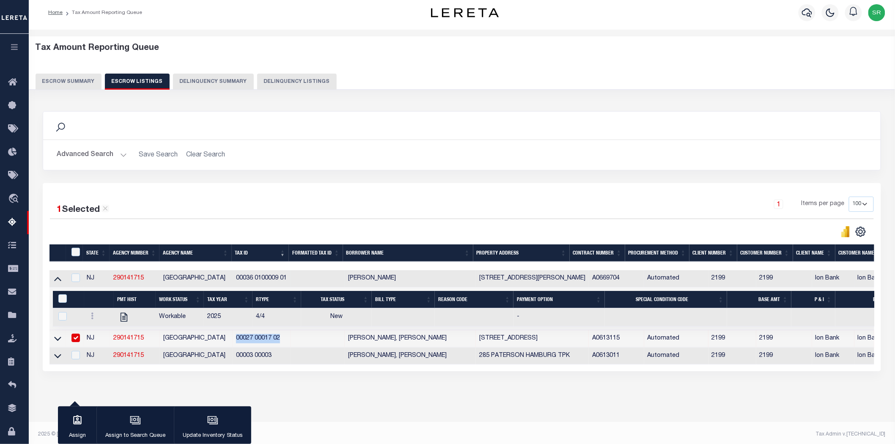
copy td "00027 00017 02"
drag, startPoint x: 268, startPoint y: 358, endPoint x: 233, endPoint y: 358, distance: 35.1
click at [233, 358] on tr "NJ 290141715 RIVERDALE BOROUGH 00003 00003 JOSEPH H. STEWART, ERICA J. STEWART …" at bounding box center [566, 356] width 1033 height 17
copy tr "00003 00003"
drag, startPoint x: 294, startPoint y: 281, endPoint x: 240, endPoint y: 283, distance: 54.2
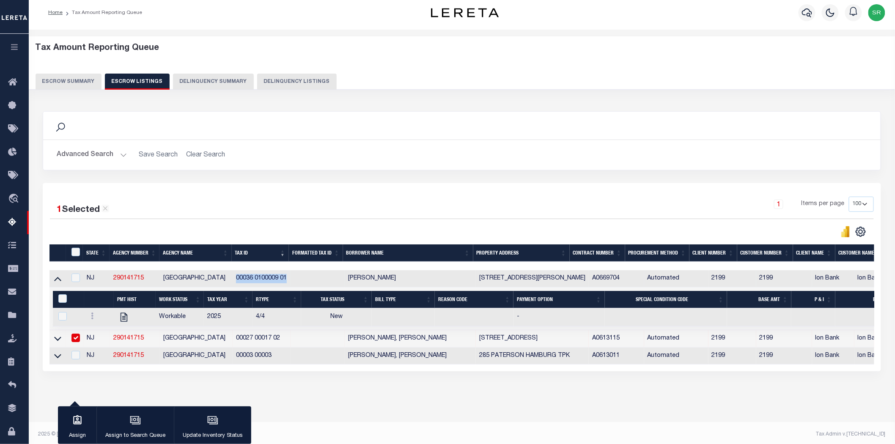
click at [240, 283] on td "00036 0100009 01" at bounding box center [262, 278] width 58 height 17
checkbox input "true"
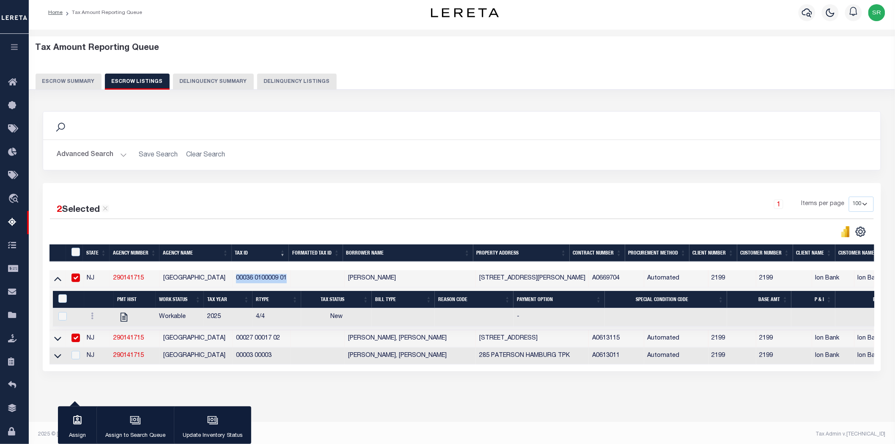
copy td "00036 0100009 01"
click at [59, 281] on icon at bounding box center [57, 280] width 7 height 4
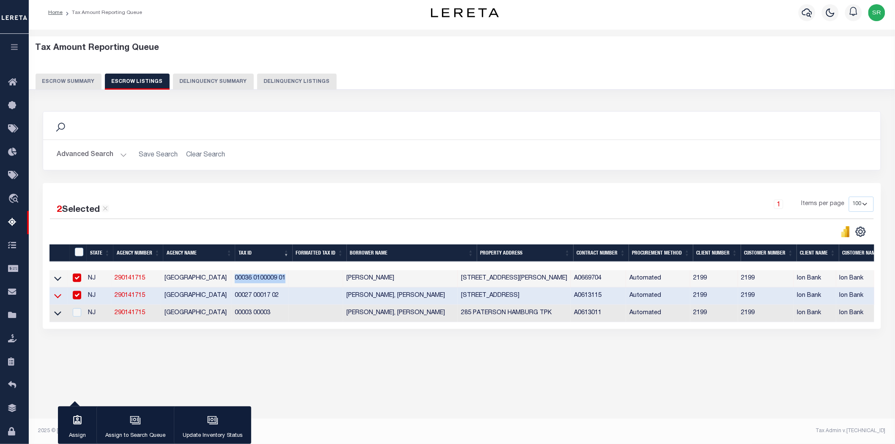
click at [57, 298] on icon at bounding box center [57, 296] width 7 height 9
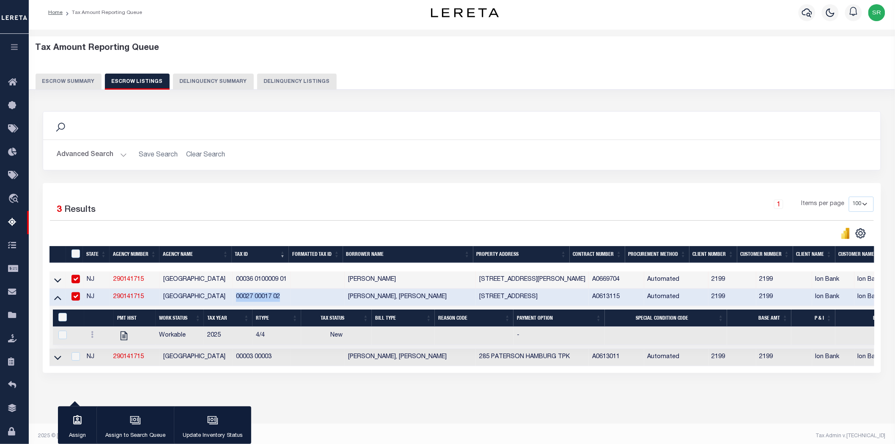
drag, startPoint x: 284, startPoint y: 300, endPoint x: 238, endPoint y: 299, distance: 46.6
click at [238, 299] on td "00027 00017 02" at bounding box center [262, 297] width 58 height 17
checkbox input "false"
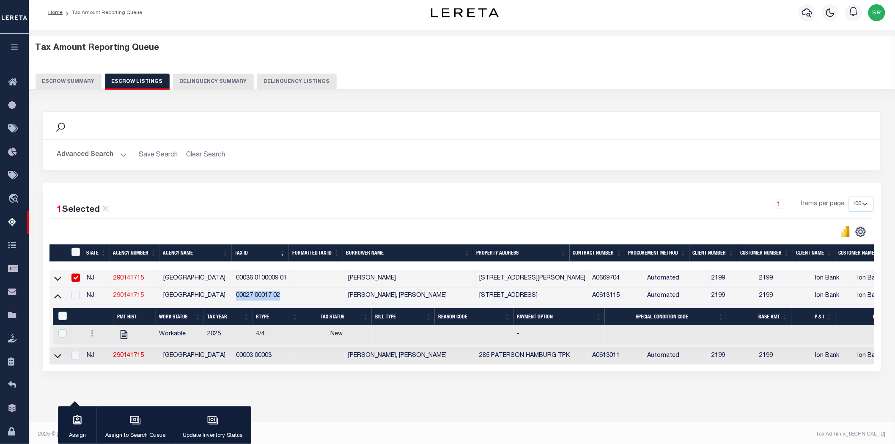
copy td "00027 00017 02"
click at [73, 278] on input "checkbox" at bounding box center [76, 278] width 8 height 8
checkbox input "false"
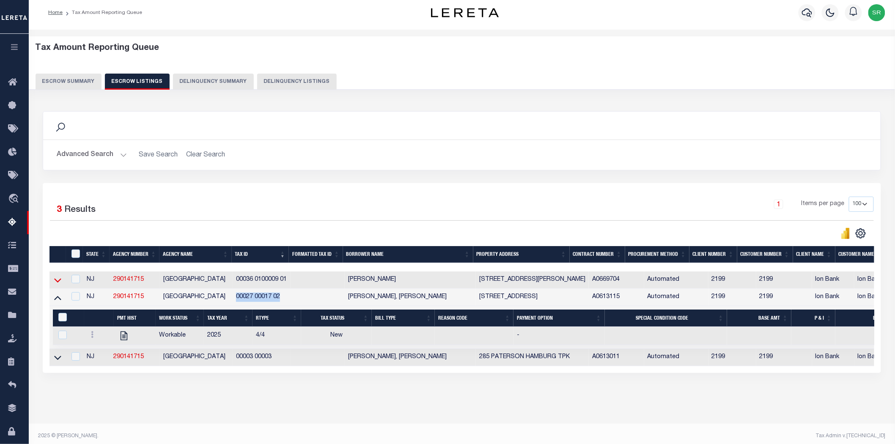
click at [55, 282] on icon at bounding box center [57, 281] width 7 height 4
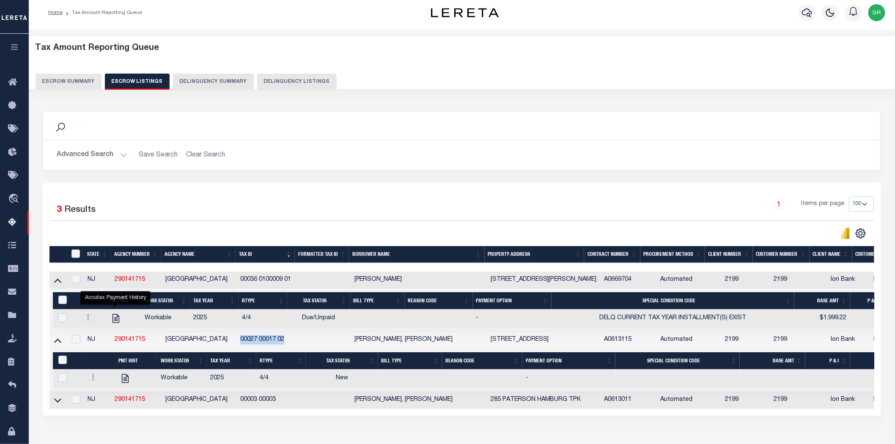
drag, startPoint x: 53, startPoint y: 401, endPoint x: 55, endPoint y: 294, distance: 107.5
click at [54, 401] on link at bounding box center [58, 400] width 10 height 6
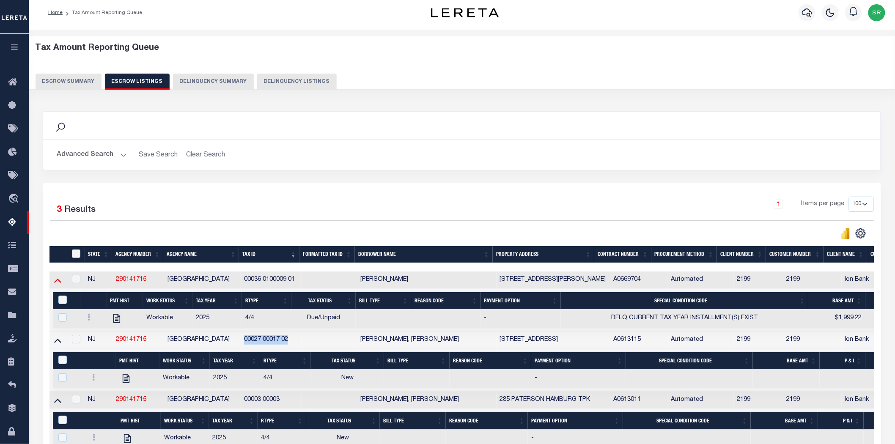
click at [57, 281] on icon at bounding box center [57, 280] width 7 height 9
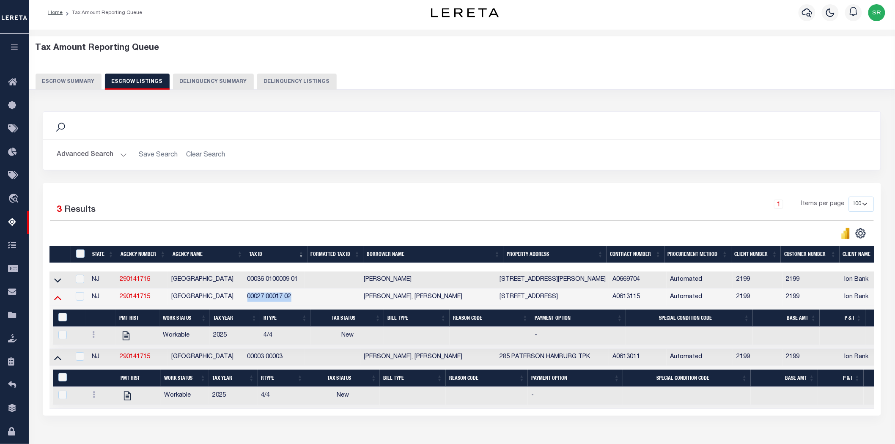
click at [57, 300] on icon at bounding box center [57, 297] width 7 height 9
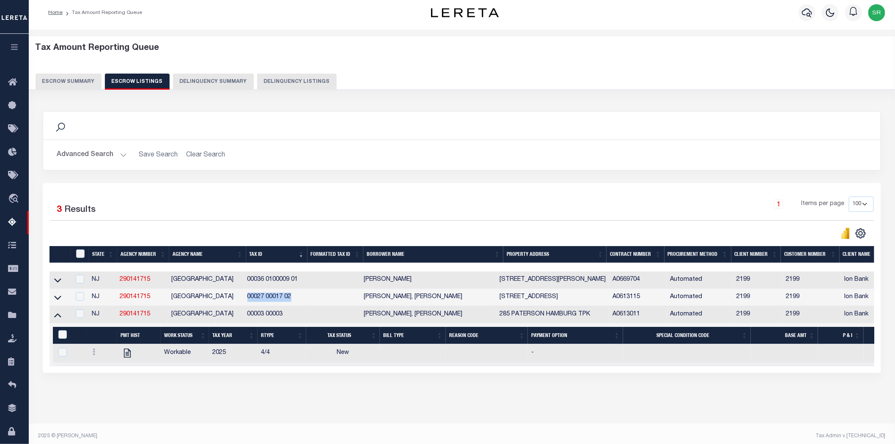
scroll to position [17, 0]
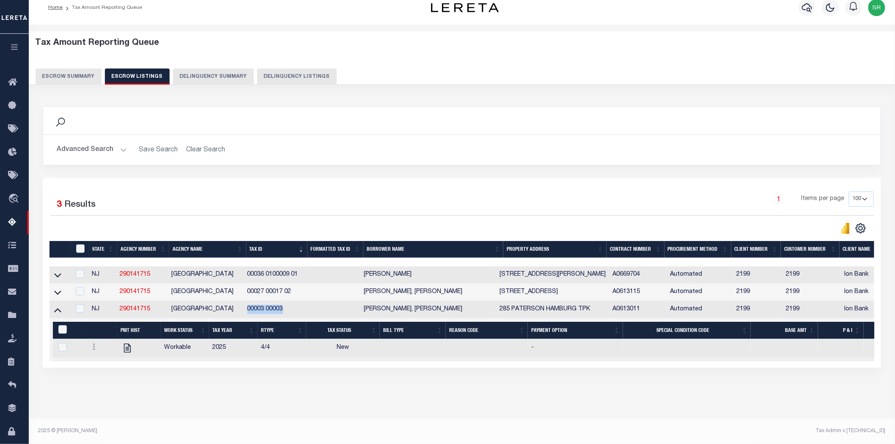
drag, startPoint x: 247, startPoint y: 303, endPoint x: 289, endPoint y: 304, distance: 41.9
click at [289, 304] on td "00003 00003" at bounding box center [274, 309] width 61 height 17
checkbox input "true"
copy td "00003 00003"
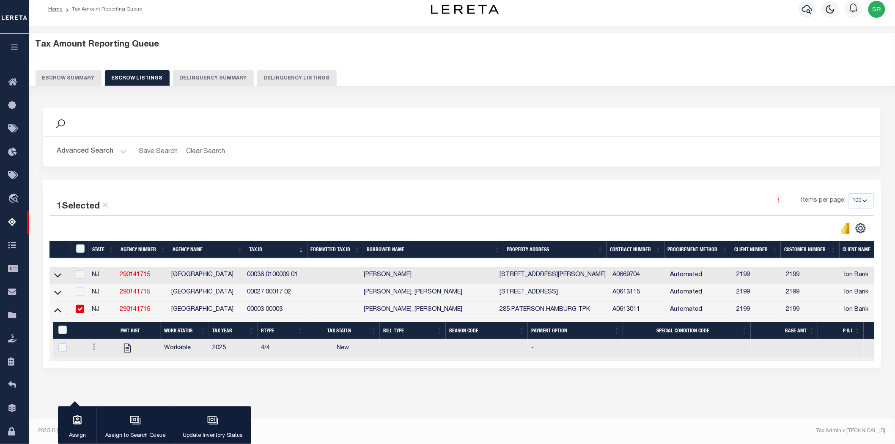
click at [661, 33] on div "Tax Amount Reporting Queue Escrow Summary Escrow Listings Delinquency Summary" at bounding box center [462, 59] width 871 height 53
click at [660, 33] on div "Tax Amount Reporting Queue Escrow Summary Escrow Listings Delinquency Summary" at bounding box center [462, 59] width 871 height 53
click at [659, 33] on div "Tax Amount Reporting Queue Escrow Summary Escrow Listings Delinquency Summary" at bounding box center [462, 59] width 871 height 53
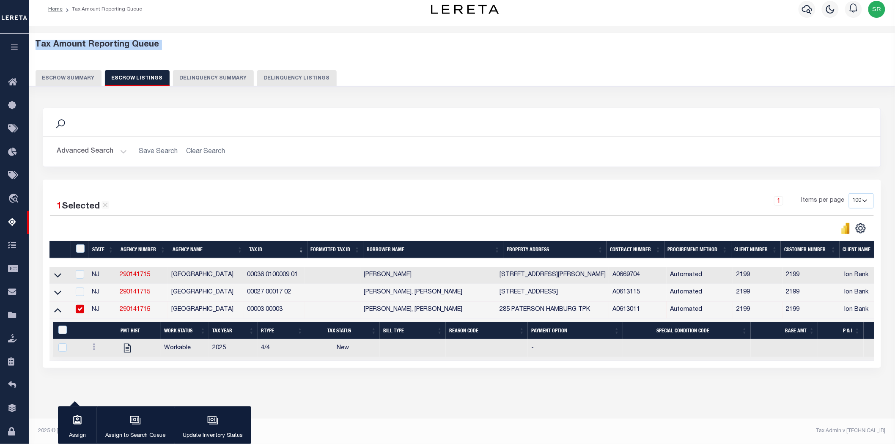
click at [659, 33] on div "Tax Amount Reporting Queue Escrow Summary Escrow Listings Delinquency Summary" at bounding box center [462, 59] width 871 height 53
click at [653, 33] on div "Tax Amount Reporting Queue Escrow Summary Escrow Listings Delinquency Summary" at bounding box center [462, 59] width 871 height 53
drag, startPoint x: 56, startPoint y: 306, endPoint x: 71, endPoint y: 289, distance: 22.5
click at [56, 306] on icon at bounding box center [57, 310] width 7 height 9
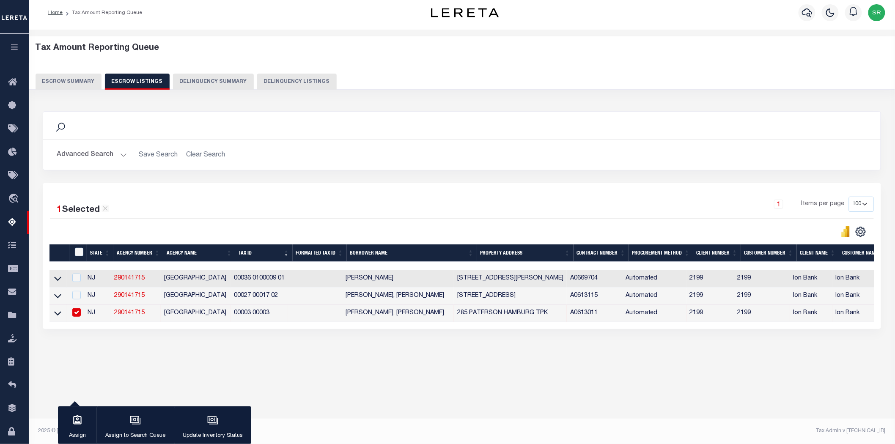
scroll to position [4, 0]
click at [77, 249] on input "ID" at bounding box center [79, 252] width 8 height 8
checkbox input "true"
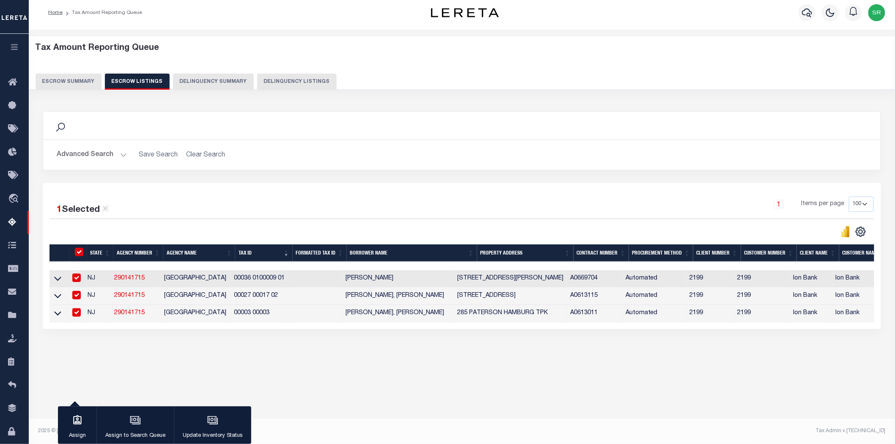
checkbox input "true"
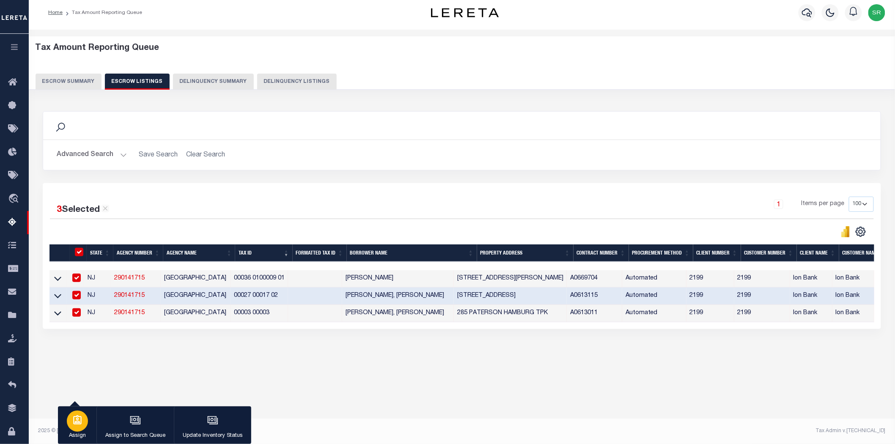
click at [77, 414] on div "button" at bounding box center [77, 421] width 21 height 21
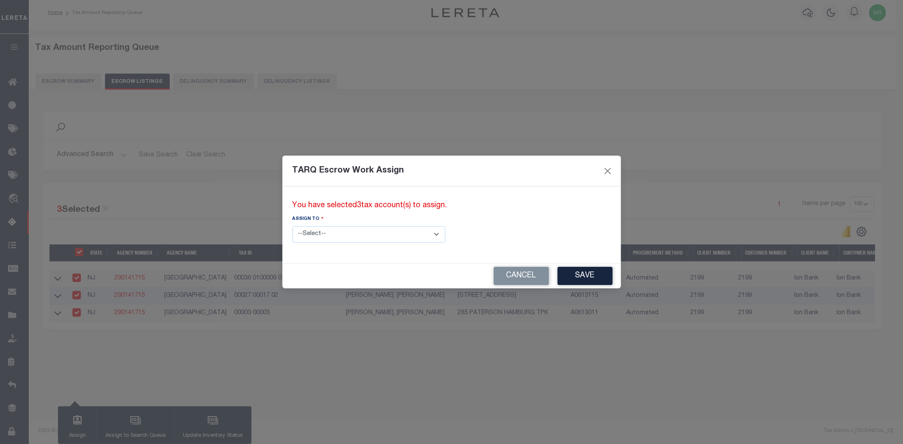
click at [332, 233] on select "--Select-- --Unassigned-- --Unassigned-- Abdul Muzain Adhikary Rinki Agustin Fe…" at bounding box center [368, 234] width 153 height 17
select select "SreeVenkat Chandrashekar"
click at [292, 226] on select "--Select-- --Unassigned-- --Unassigned-- Abdul Muzain Adhikary Rinki Agustin Fe…" at bounding box center [368, 234] width 153 height 17
click at [557, 279] on button "Save" at bounding box center [584, 276] width 55 height 18
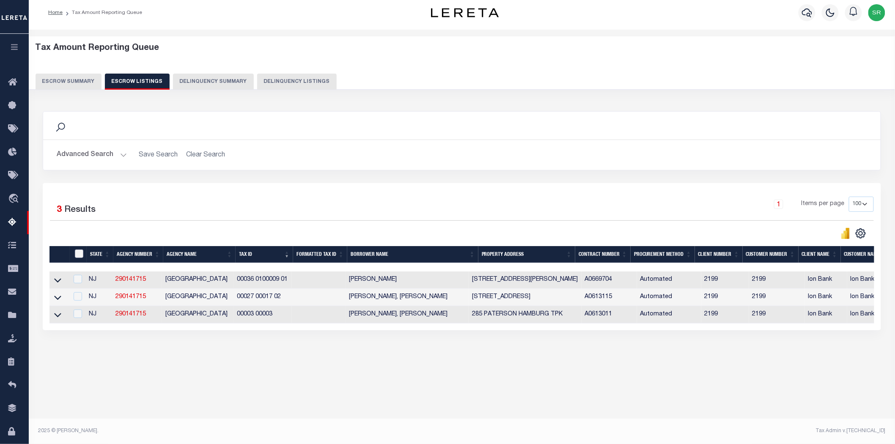
click at [81, 254] on input "ID" at bounding box center [79, 254] width 8 height 8
checkbox input "true"
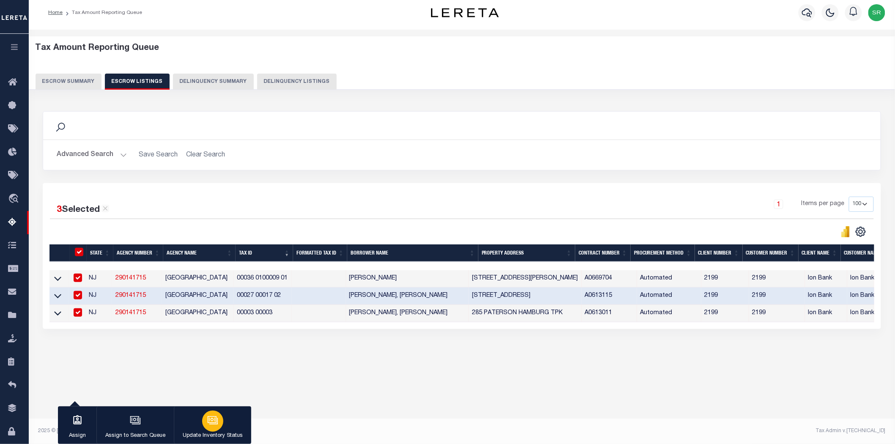
click at [213, 425] on icon "button" at bounding box center [212, 420] width 11 height 11
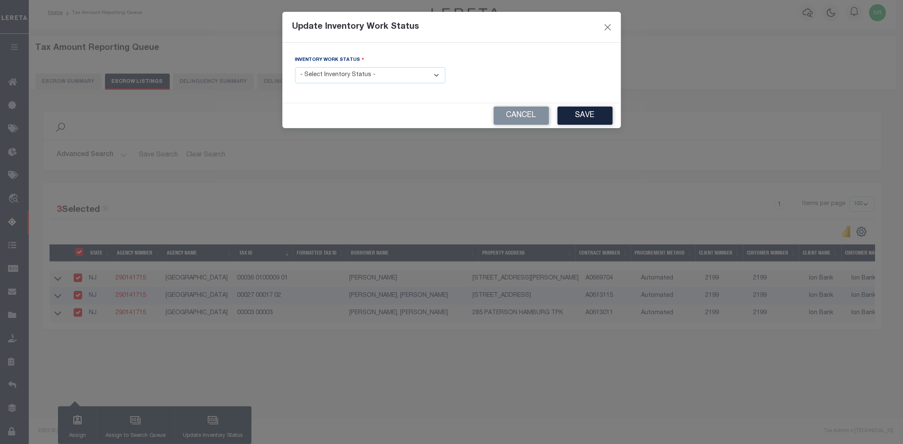
click at [367, 74] on select "- Select Inventory Status - Manual - Exception Pended - Awaiting Search Late Ad…" at bounding box center [370, 75] width 150 height 17
select select "4"
click at [295, 68] on select "- Select Inventory Status - Manual - Exception Pended - Awaiting Search Late Ad…" at bounding box center [370, 75] width 150 height 17
click at [584, 123] on button "Save" at bounding box center [584, 116] width 55 height 18
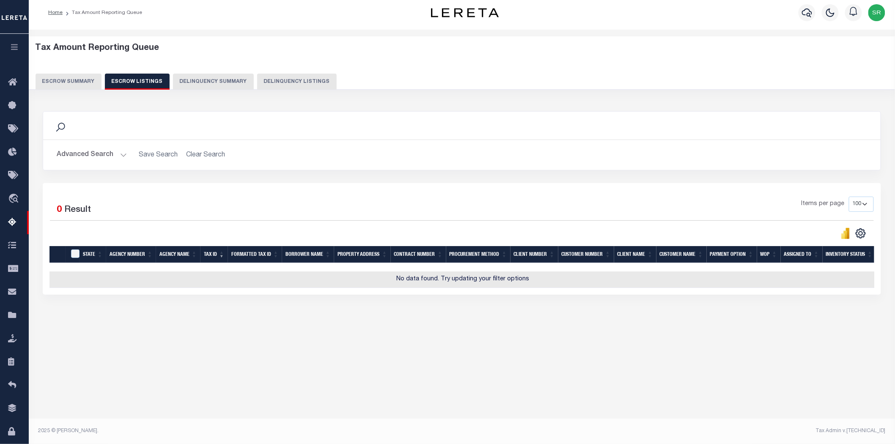
click at [278, 190] on div "3 Selected 0 Result Items per page 10 25 50 100 500" at bounding box center [462, 239] width 839 height 112
click at [85, 84] on button "Escrow Summary" at bounding box center [69, 82] width 66 height 16
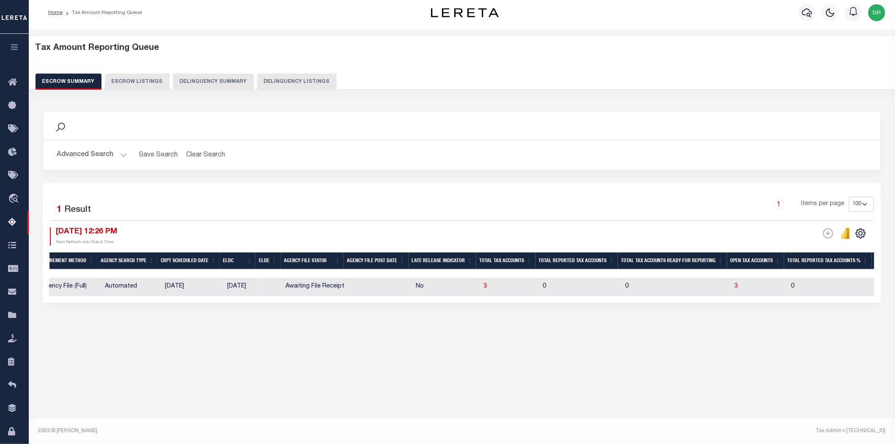
click at [85, 84] on button "Escrow Summary" at bounding box center [69, 82] width 66 height 16
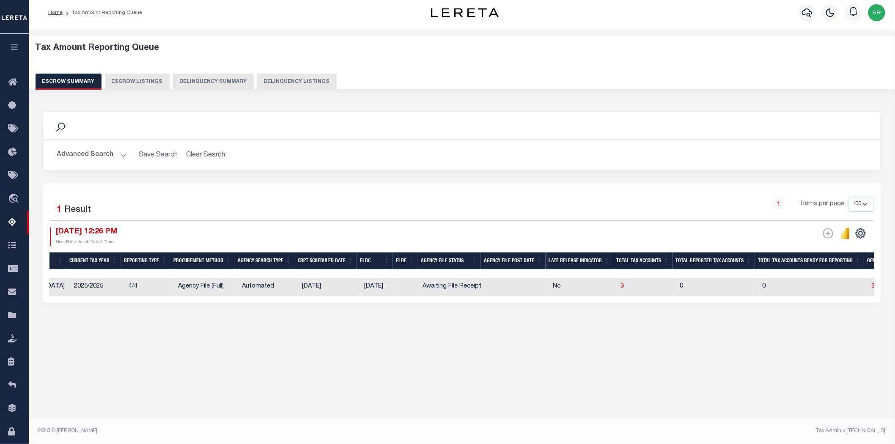
scroll to position [0, 0]
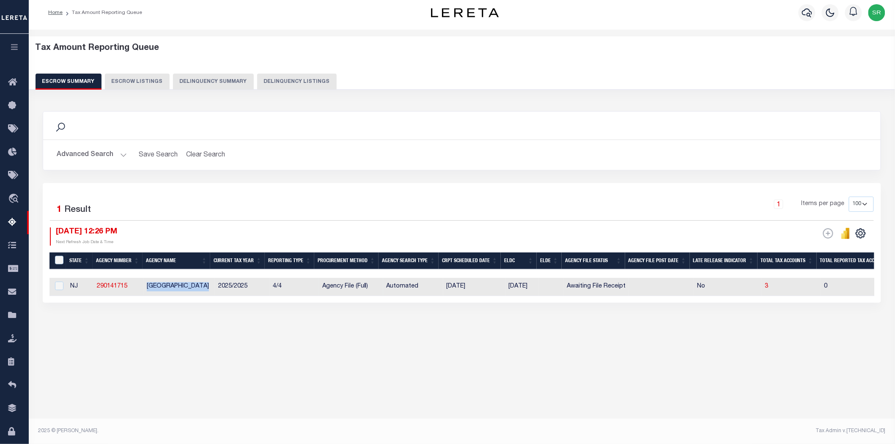
drag, startPoint x: 145, startPoint y: 286, endPoint x: 212, endPoint y: 291, distance: 67.0
click at [212, 291] on td "[GEOGRAPHIC_DATA]" at bounding box center [179, 287] width 72 height 18
checkbox input "true"
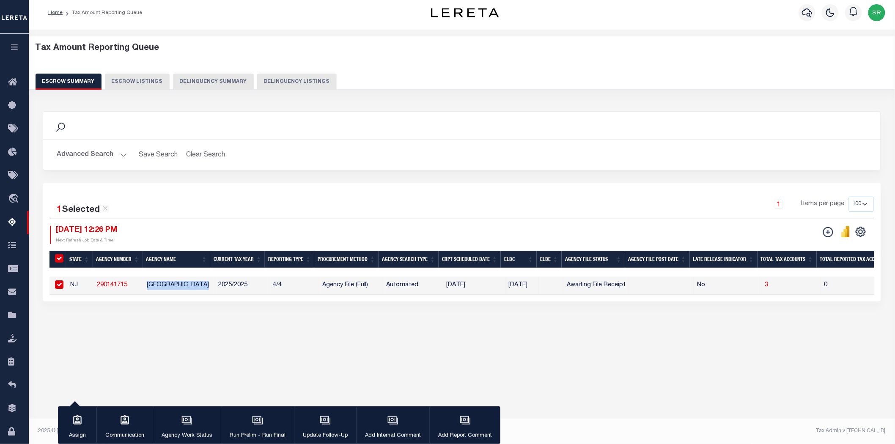
copy td "[GEOGRAPHIC_DATA]"
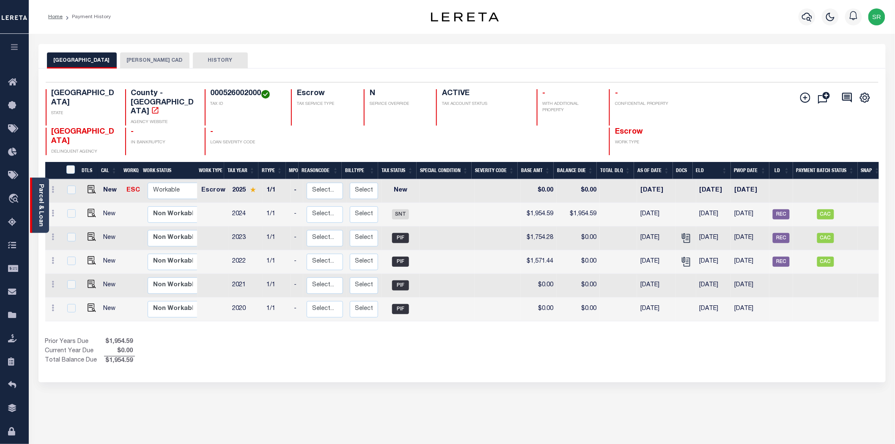
click at [41, 204] on link "Parcel & Loan" at bounding box center [41, 205] width 6 height 43
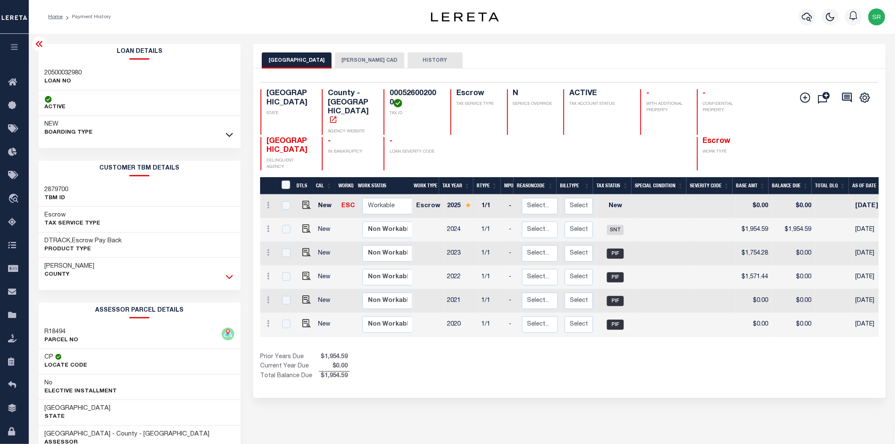
click at [227, 275] on icon at bounding box center [229, 277] width 7 height 9
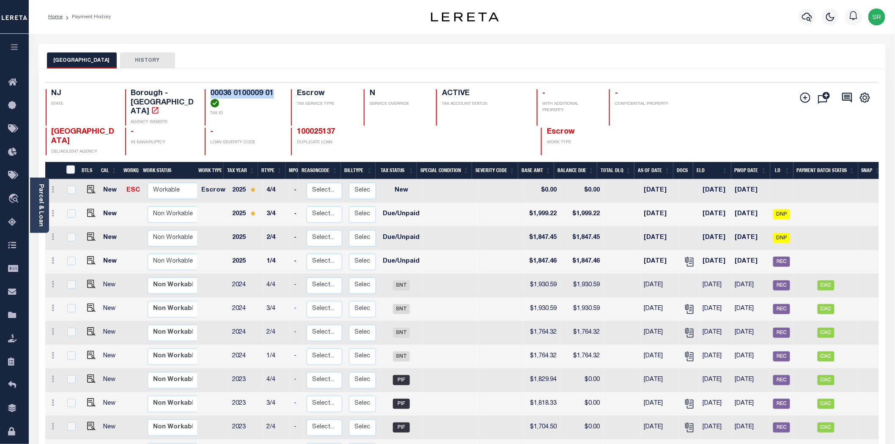
drag, startPoint x: 275, startPoint y: 92, endPoint x: 208, endPoint y: 94, distance: 66.9
click at [208, 94] on div "00036 0100009 01 TAX ID" at bounding box center [243, 107] width 76 height 36
copy h4 "00036 0100009 01"
click at [382, 22] on div "Home Payment History" at bounding box center [217, 17] width 353 height 18
click at [90, 185] on img "" at bounding box center [91, 189] width 8 height 8
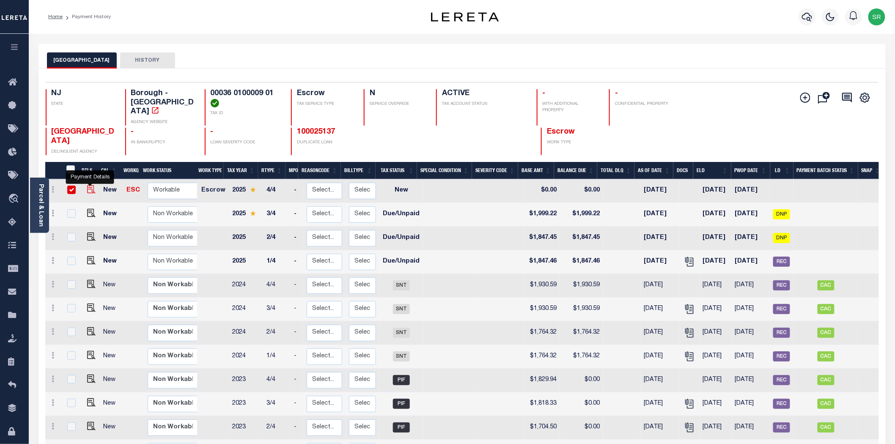
checkbox input "true"
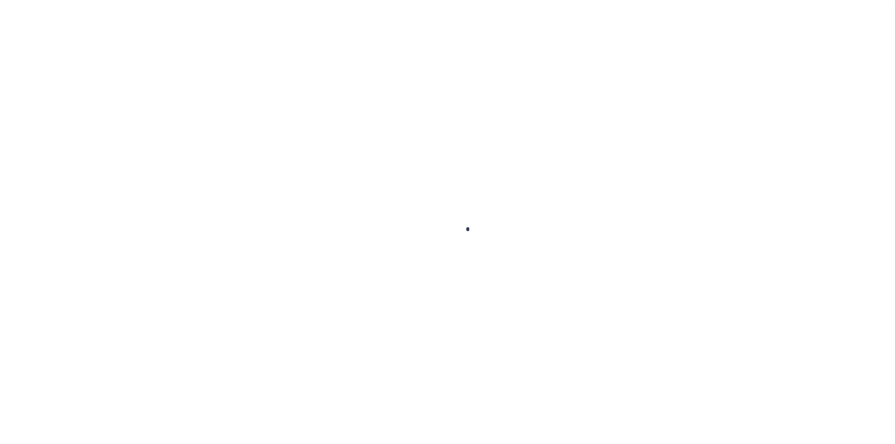
checkbox input "false"
type input "[DATE]"
select select "NW2"
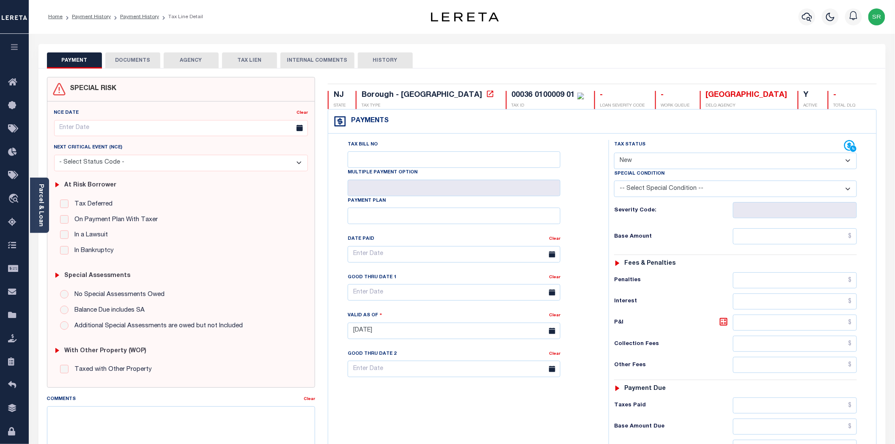
click at [128, 61] on button "DOCUMENTS" at bounding box center [132, 60] width 55 height 16
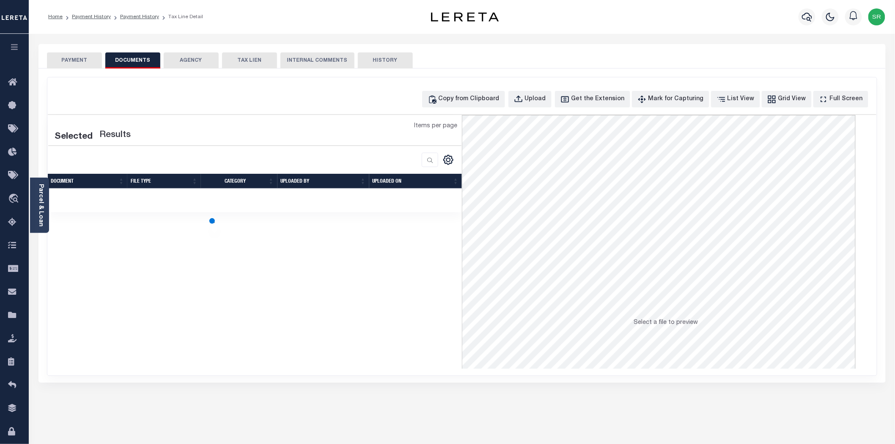
click at [128, 61] on button "DOCUMENTS" at bounding box center [132, 60] width 55 height 16
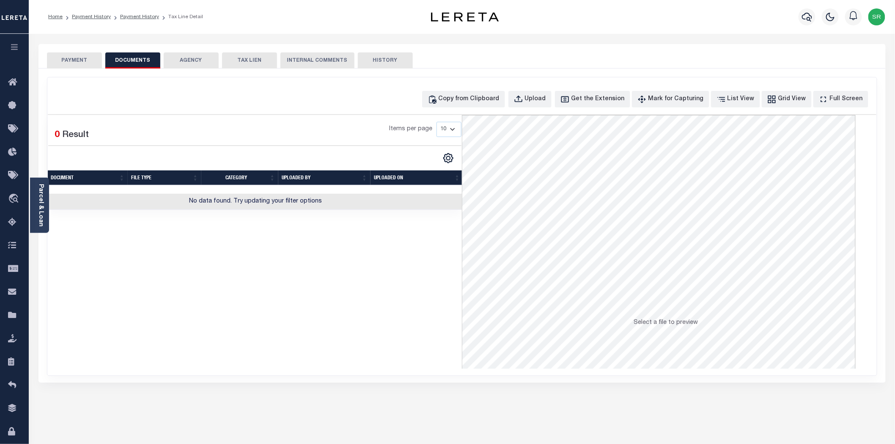
click at [535, 108] on div "Copy from Clipboard Upload Get the Extension Mark for Capturing Got it List Vie…" at bounding box center [462, 226] width 830 height 298
click at [540, 99] on button "Upload" at bounding box center [530, 99] width 43 height 17
select select "POP"
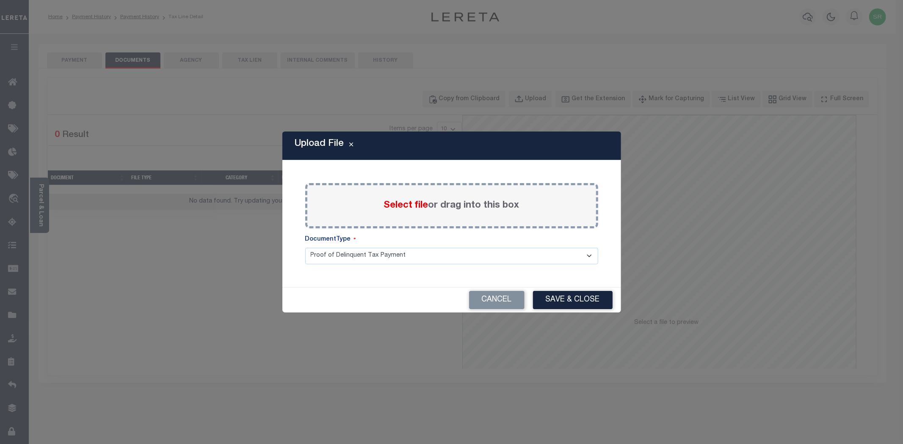
click at [422, 207] on span "Select file" at bounding box center [406, 205] width 44 height 9
click at [0, 0] on input "Select file or drag into this box" at bounding box center [0, 0] width 0 height 0
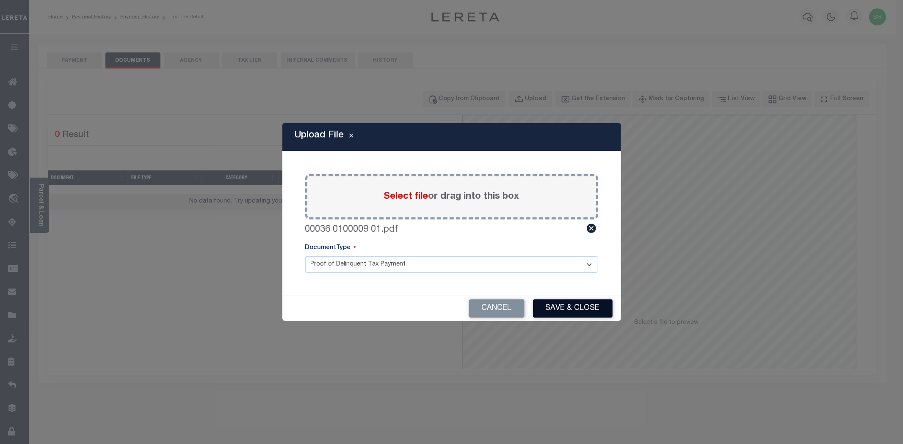
click at [556, 308] on button "Save & Close" at bounding box center [573, 309] width 80 height 18
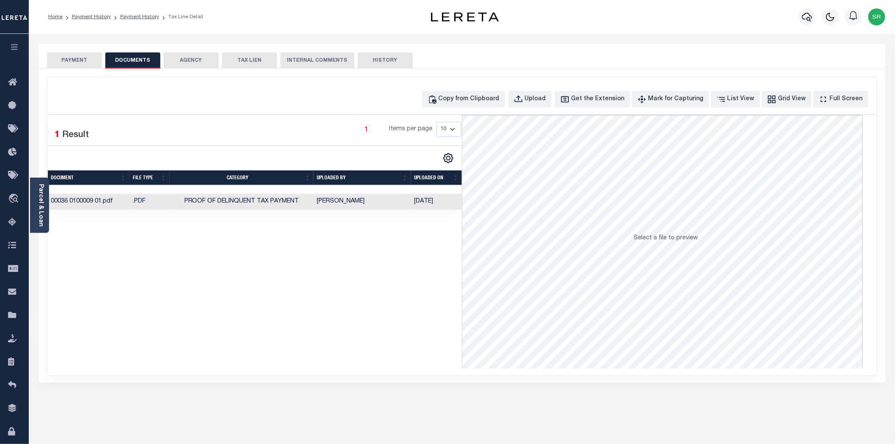
click at [74, 54] on button "PAYMENT" at bounding box center [74, 60] width 55 height 16
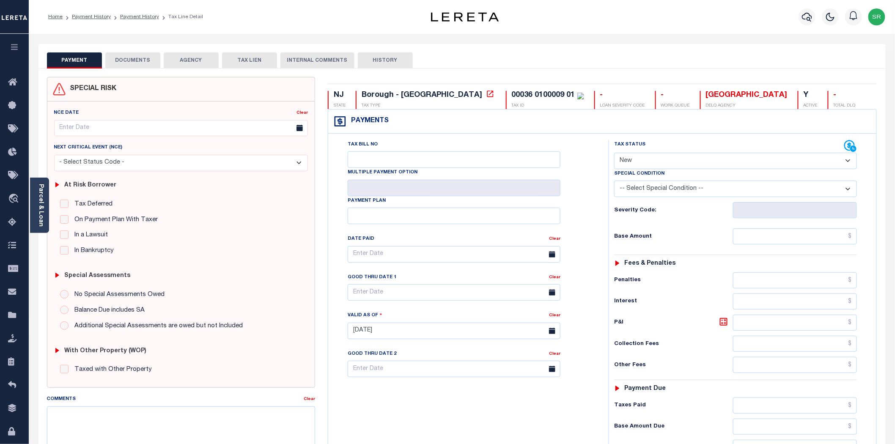
click at [644, 163] on select "- Select Status Code - Open Due/Unpaid Paid Incomplete No Tax Due Internal Refu…" at bounding box center [735, 161] width 243 height 17
select select "DUE"
click at [614, 153] on select "- Select Status Code - Open Due/Unpaid Paid Incomplete No Tax Due Internal Refu…" at bounding box center [735, 161] width 243 height 17
type input "[DATE]"
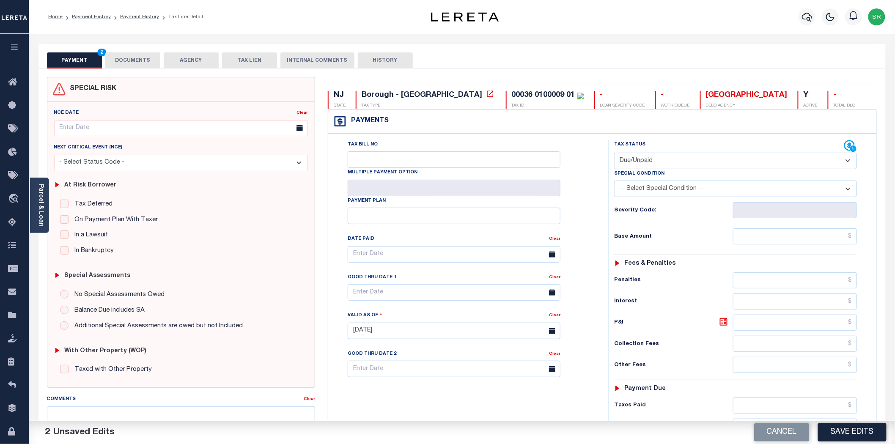
click at [662, 193] on select "-- Select Special Condition -- 3RD PARTY TAX LIEN AGENCY TAX LIEN (A.K.A Inside…" at bounding box center [735, 189] width 243 height 17
select select "17"
click at [614, 182] on select "-- Select Special Condition -- 3RD PARTY TAX LIEN AGENCY TAX LIEN (A.K.A Inside…" at bounding box center [735, 189] width 243 height 17
click at [751, 239] on input "text" at bounding box center [795, 237] width 124 height 16
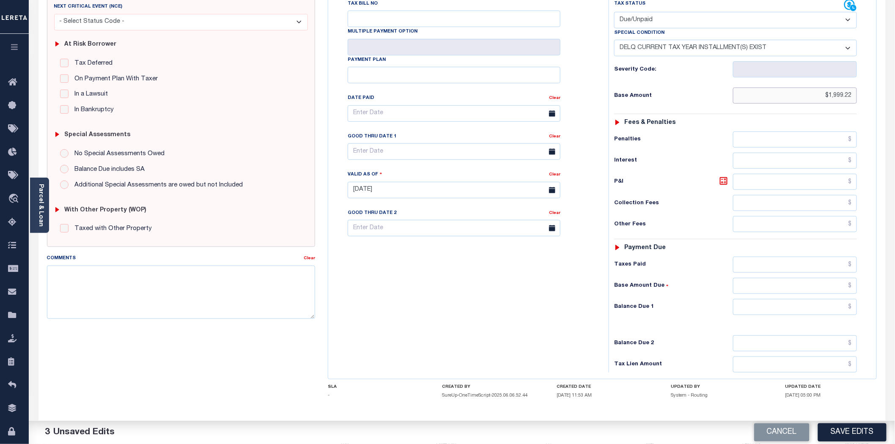
type input "$1,999.22"
click at [807, 312] on input "text" at bounding box center [795, 307] width 124 height 16
type input "$1,999.22"
click at [836, 430] on button "Save Edits" at bounding box center [852, 433] width 69 height 18
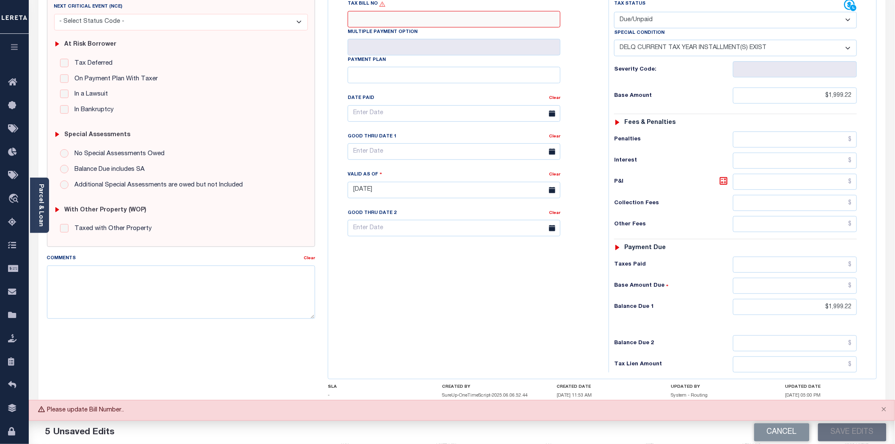
click at [418, 20] on input "Tax Bill No" at bounding box center [454, 19] width 213 height 17
type input "NA"
click at [826, 427] on button "Save Edits" at bounding box center [852, 433] width 69 height 18
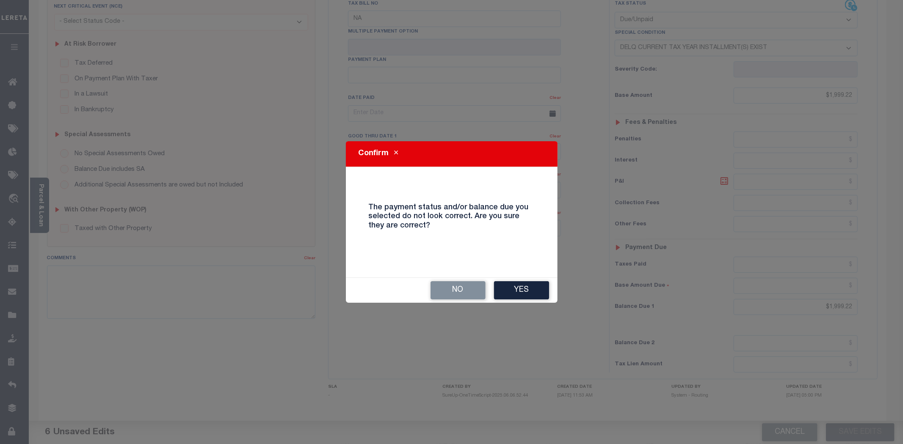
click at [522, 289] on button "Yes" at bounding box center [521, 290] width 55 height 18
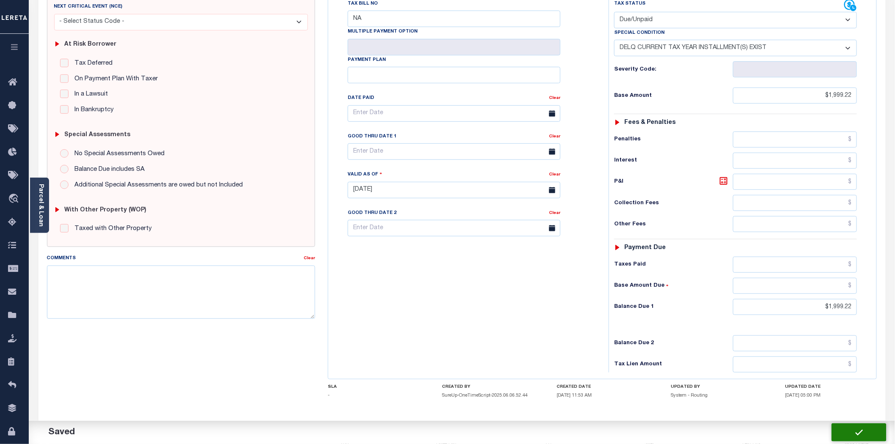
checkbox input "false"
type input "$1,999.22"
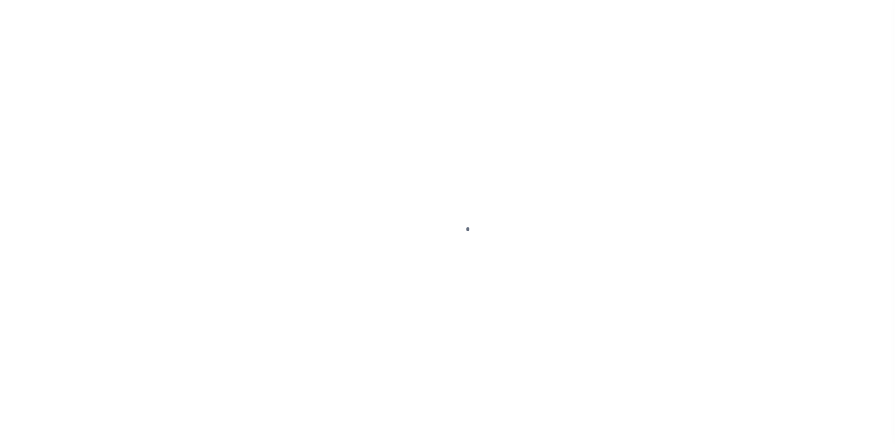
click at [409, 320] on div at bounding box center [447, 222] width 895 height 444
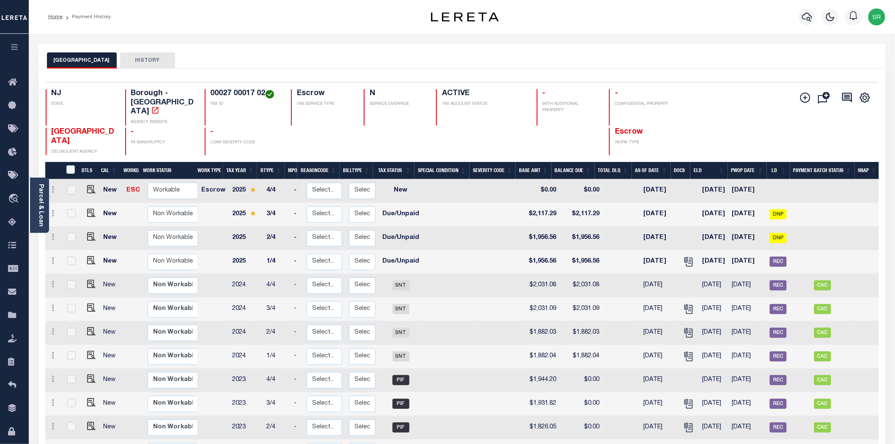
click at [562, 41] on div "Parcel & Loan Loan Details 100065473 LOAN NO TKO" at bounding box center [462, 429] width 860 height 790
click at [517, 60] on div "RIVERDALE BOROUGH HISTORY" at bounding box center [462, 60] width 831 height 16
click at [90, 185] on img "" at bounding box center [91, 189] width 8 height 8
checkbox input "true"
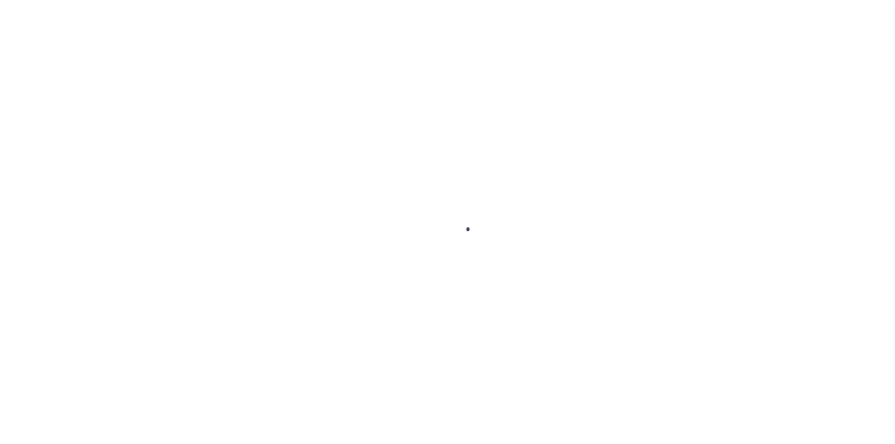
select select "NW2"
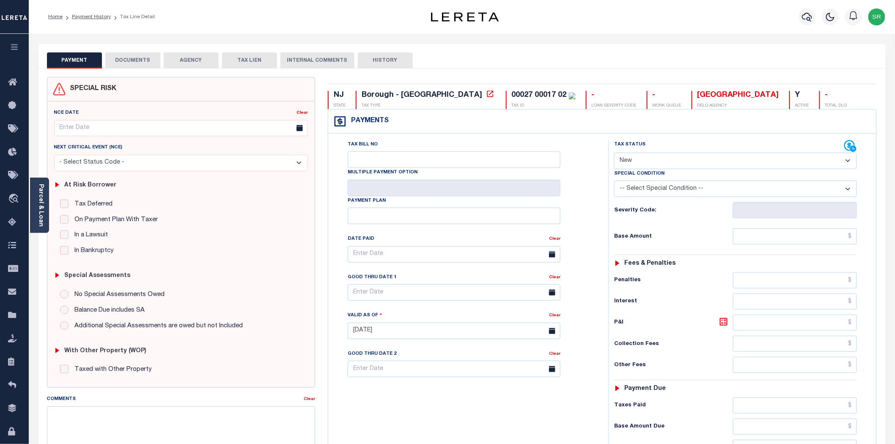
click at [143, 57] on button "DOCUMENTS" at bounding box center [132, 60] width 55 height 16
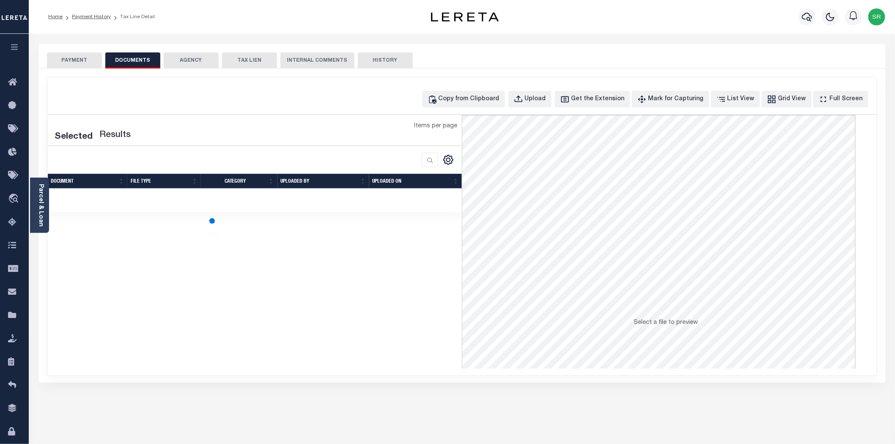
click at [143, 57] on button "DOCUMENTS" at bounding box center [132, 60] width 55 height 16
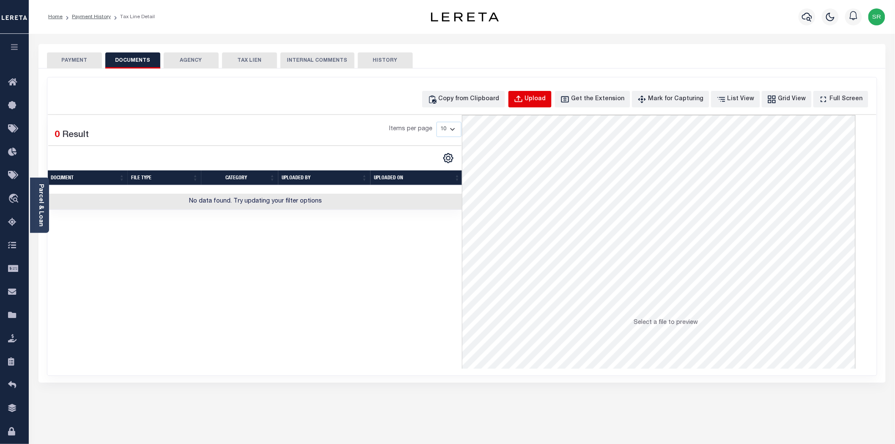
click at [546, 98] on div "Upload" at bounding box center [535, 99] width 21 height 9
select select "POP"
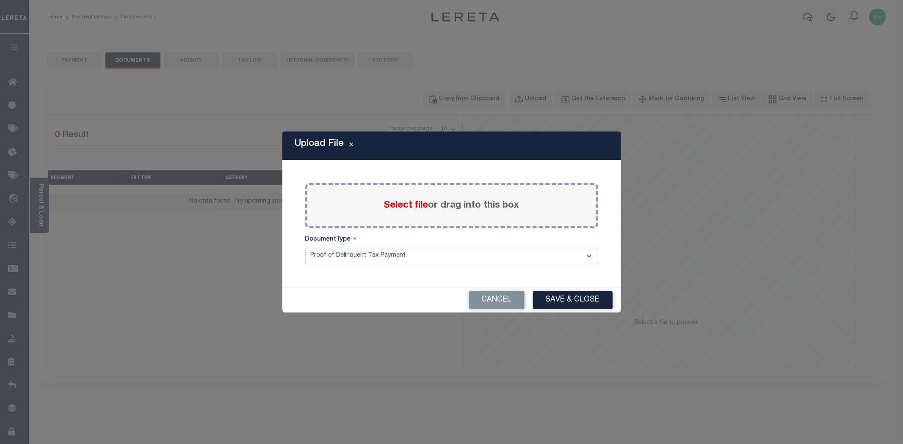
click at [413, 206] on span "Select file" at bounding box center [406, 205] width 44 height 9
click at [0, 0] on input "Select file or drag into this box" at bounding box center [0, 0] width 0 height 0
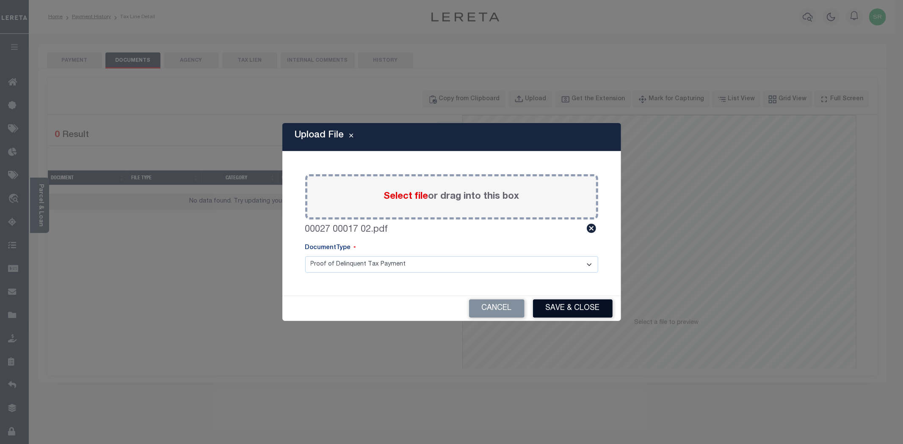
click at [551, 307] on button "Save & Close" at bounding box center [573, 309] width 80 height 18
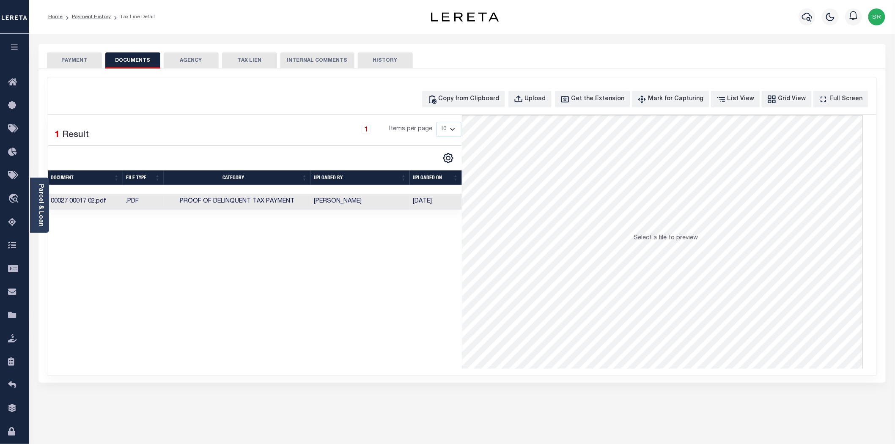
click at [77, 61] on button "PAYMENT" at bounding box center [74, 60] width 55 height 16
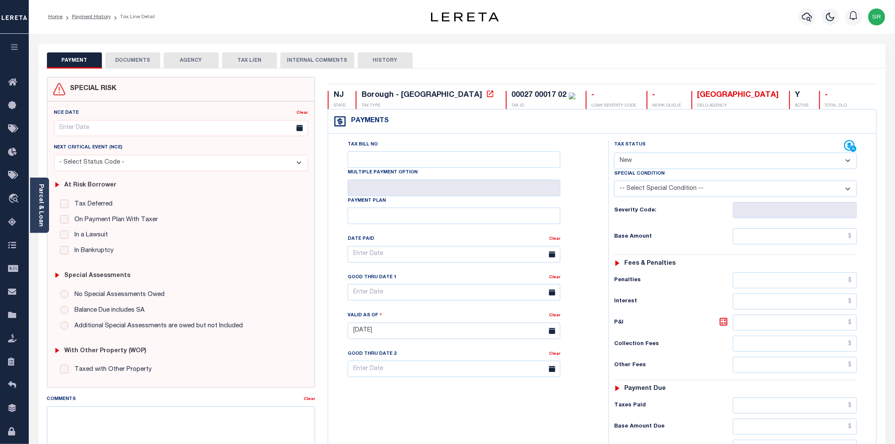
click at [77, 61] on button "PAYMENT" at bounding box center [74, 60] width 55 height 16
click at [683, 164] on select "- Select Status Code - Open Due/Unpaid Paid Incomplete No Tax Due Internal Refu…" at bounding box center [735, 161] width 243 height 17
select select "DUE"
click at [614, 153] on select "- Select Status Code - Open Due/Unpaid Paid Incomplete No Tax Due Internal Refu…" at bounding box center [735, 161] width 243 height 17
type input "[DATE]"
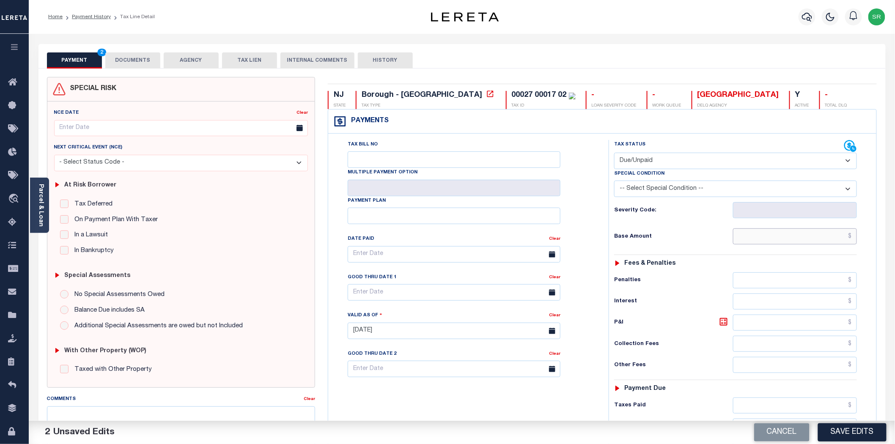
click at [763, 244] on input "text" at bounding box center [795, 237] width 124 height 16
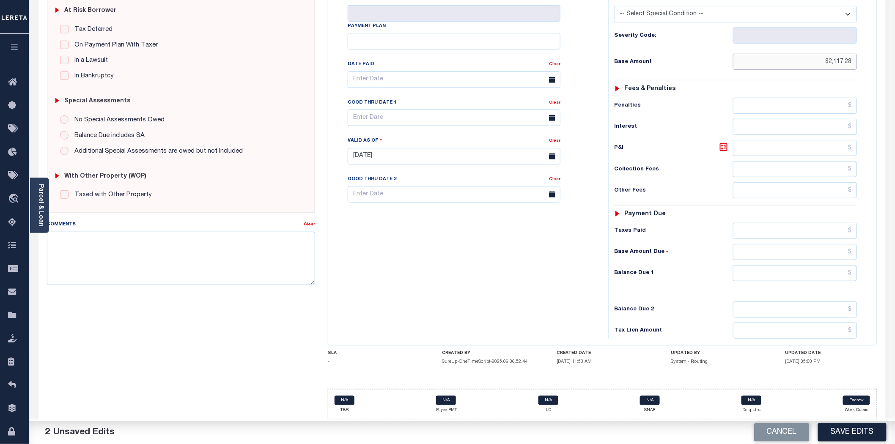
type input "$2,117.28"
click at [793, 273] on input "text" at bounding box center [795, 273] width 124 height 16
type input "$2,117.28"
click at [847, 433] on button "Save Edits" at bounding box center [852, 433] width 69 height 18
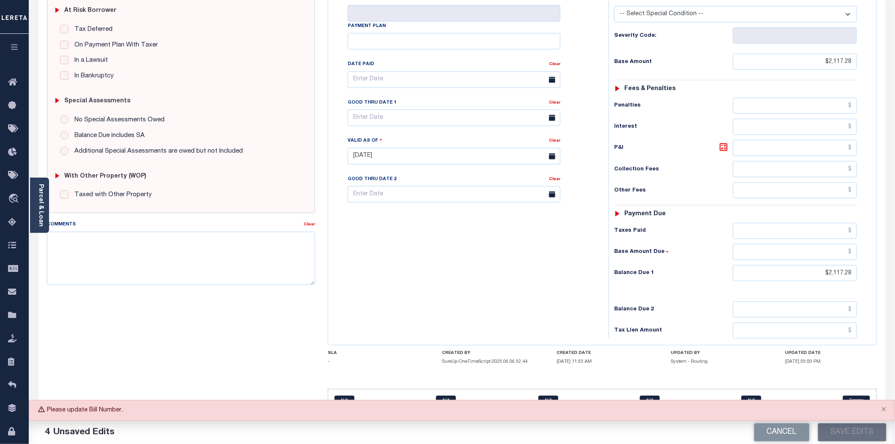
scroll to position [36, 0]
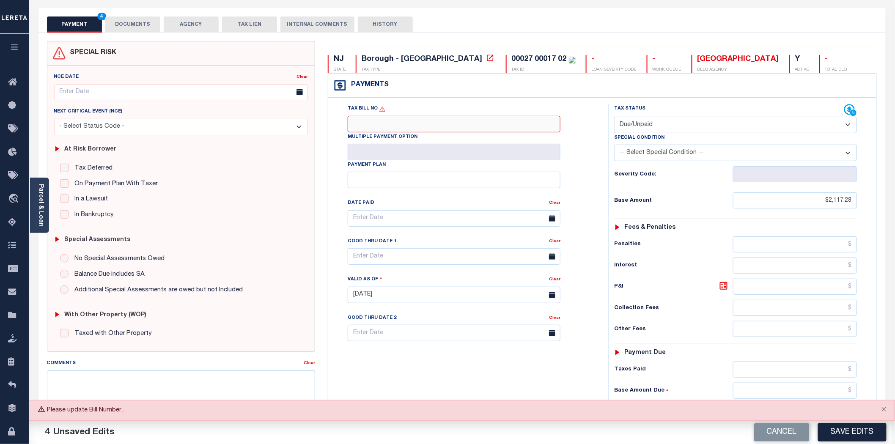
click at [358, 125] on input "Tax Bill No" at bounding box center [454, 124] width 213 height 17
type input "NA"
click at [840, 433] on button "Save Edits" at bounding box center [852, 433] width 69 height 18
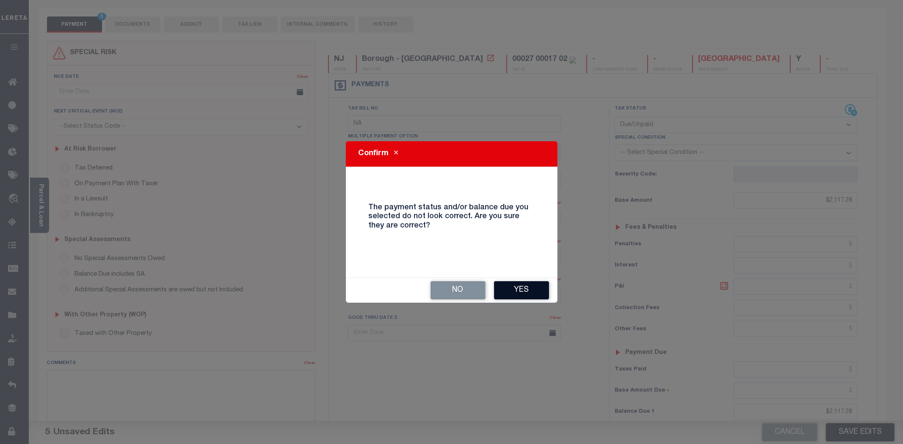
click at [526, 291] on button "Yes" at bounding box center [521, 290] width 55 height 18
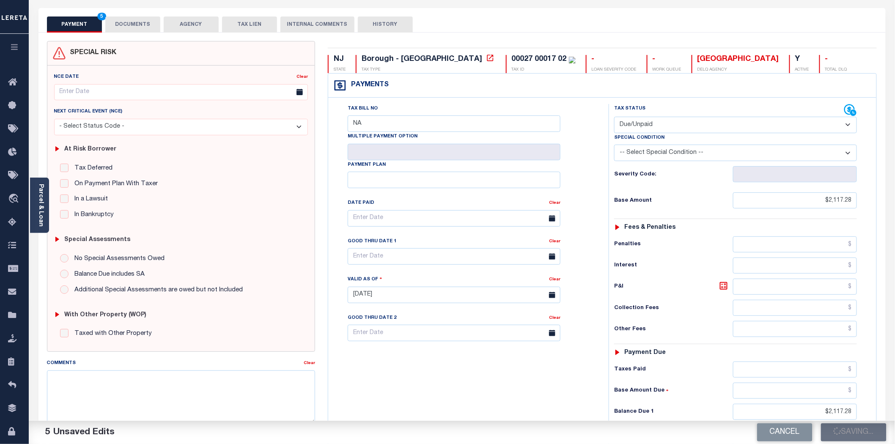
checkbox input "false"
type input "$2,117.28"
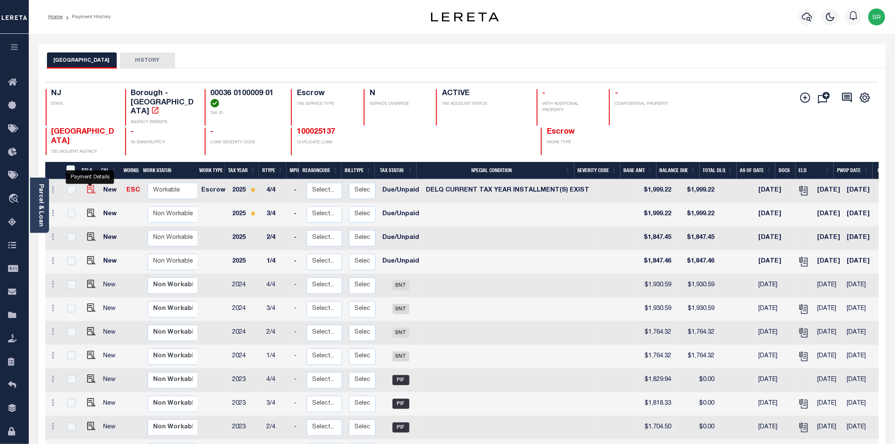
click at [90, 185] on img "" at bounding box center [91, 189] width 8 height 8
checkbox input "true"
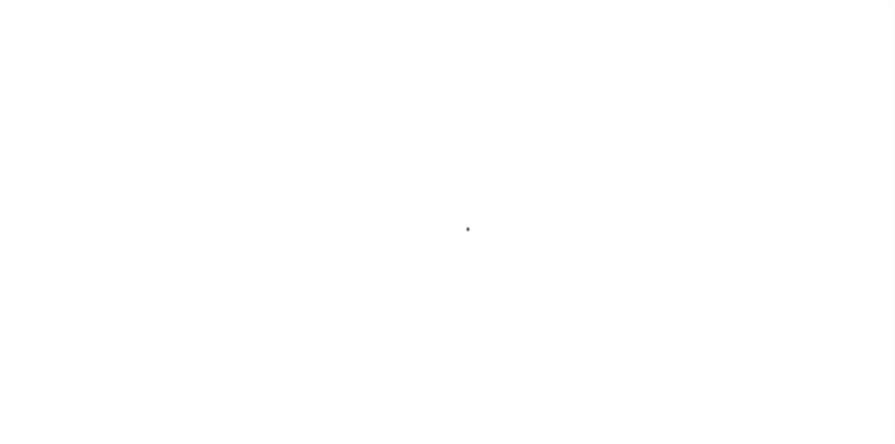
select select "DUE"
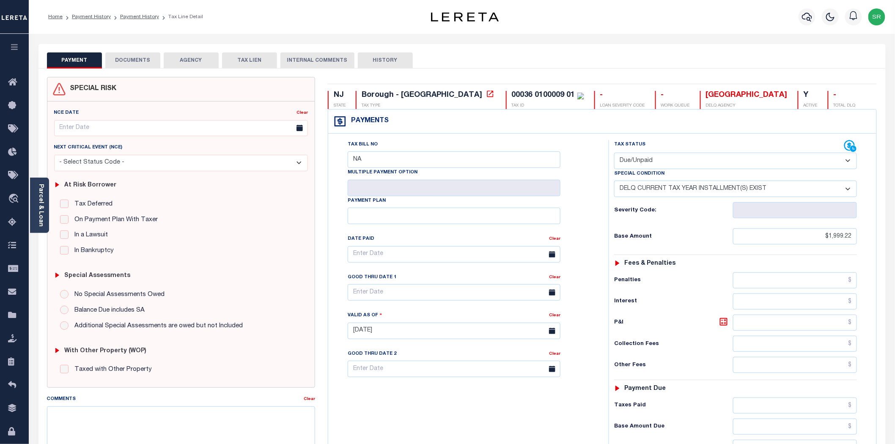
click at [676, 189] on select "-- Select Special Condition -- 3RD PARTY TAX LIEN AGENCY TAX LIEN (A.K.A Inside…" at bounding box center [735, 189] width 243 height 17
select select "0"
click at [614, 182] on select "-- Select Special Condition -- 3RD PARTY TAX LIEN AGENCY TAX LIEN (A.K.A Inside…" at bounding box center [735, 189] width 243 height 17
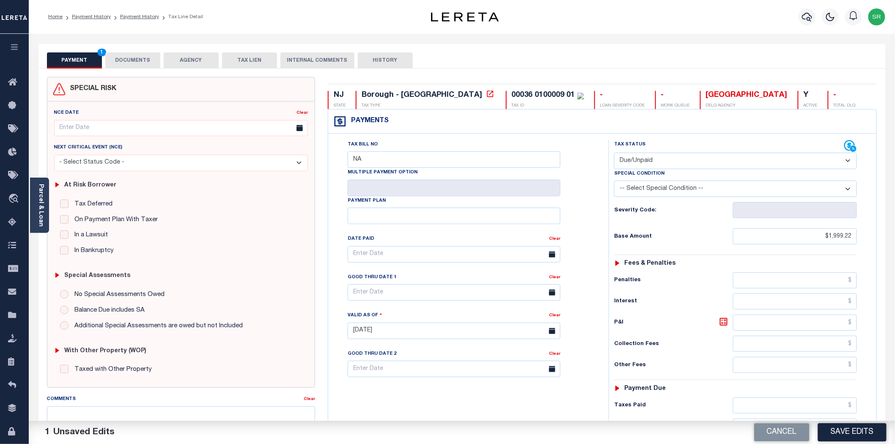
scroll to position [179, 0]
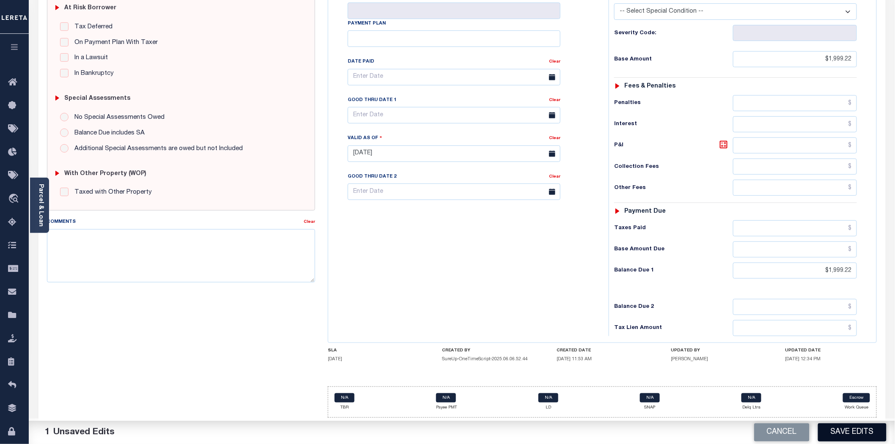
click at [834, 425] on button "Save Edits" at bounding box center [852, 433] width 69 height 18
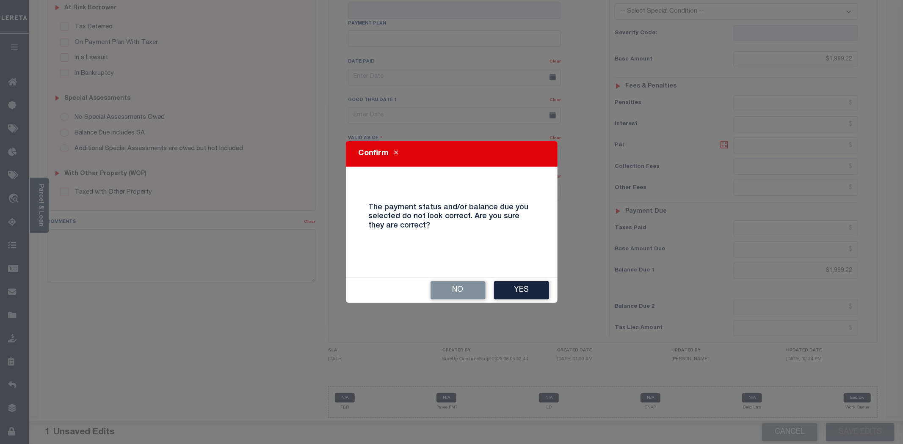
click at [538, 293] on button "Yes" at bounding box center [521, 290] width 55 height 18
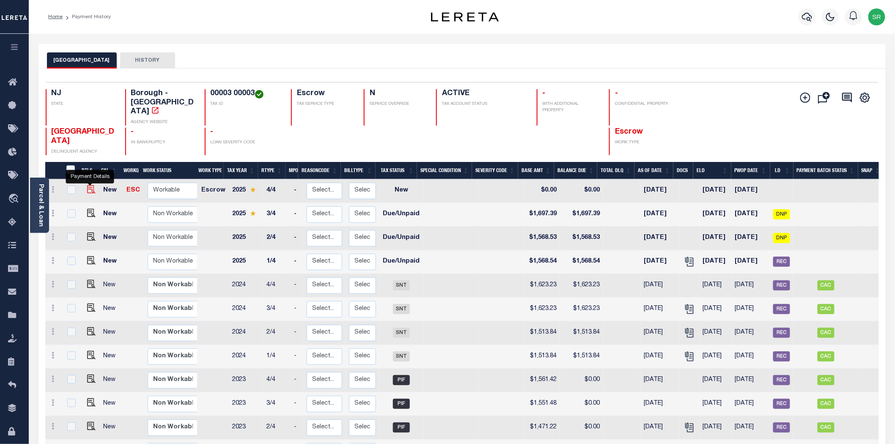
click at [90, 185] on img "" at bounding box center [91, 189] width 8 height 8
checkbox input "true"
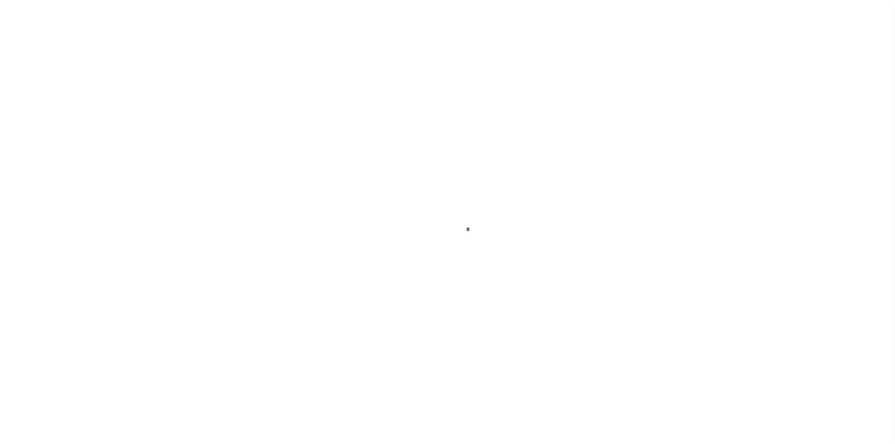
select select "NW2"
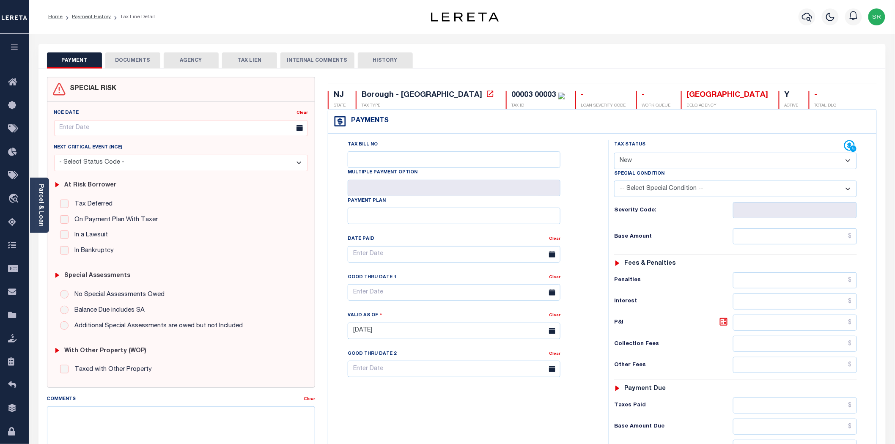
click at [143, 64] on button "DOCUMENTS" at bounding box center [132, 60] width 55 height 16
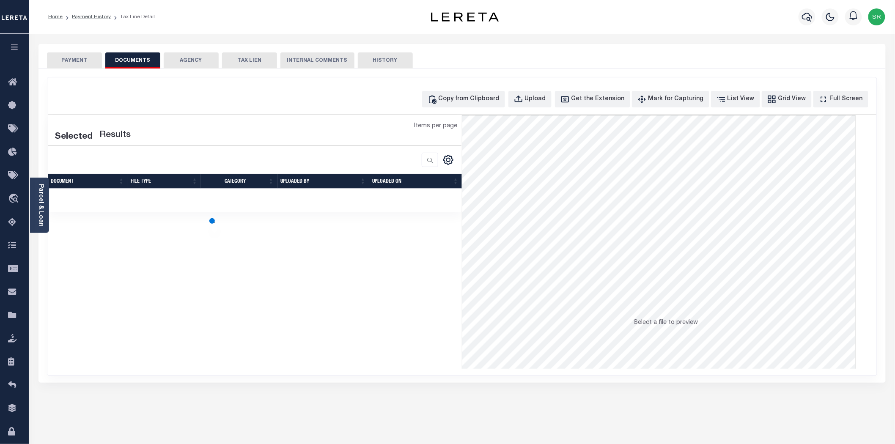
click at [143, 64] on button "DOCUMENTS" at bounding box center [132, 60] width 55 height 16
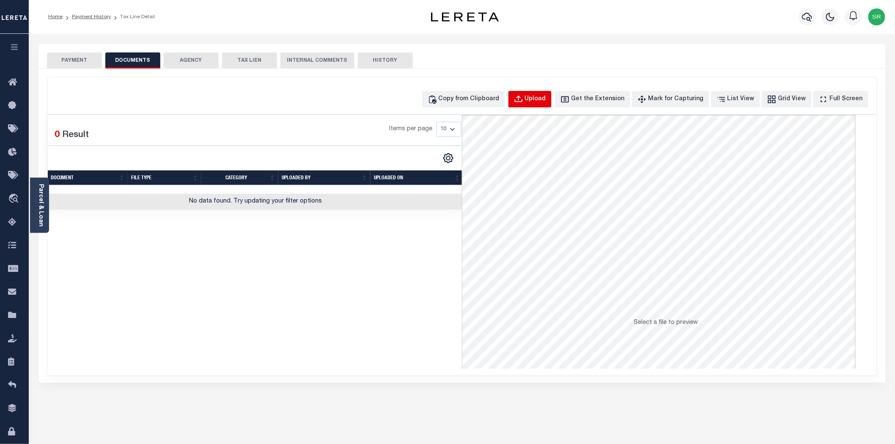
click at [546, 100] on div "Upload" at bounding box center [535, 99] width 21 height 9
select select "POP"
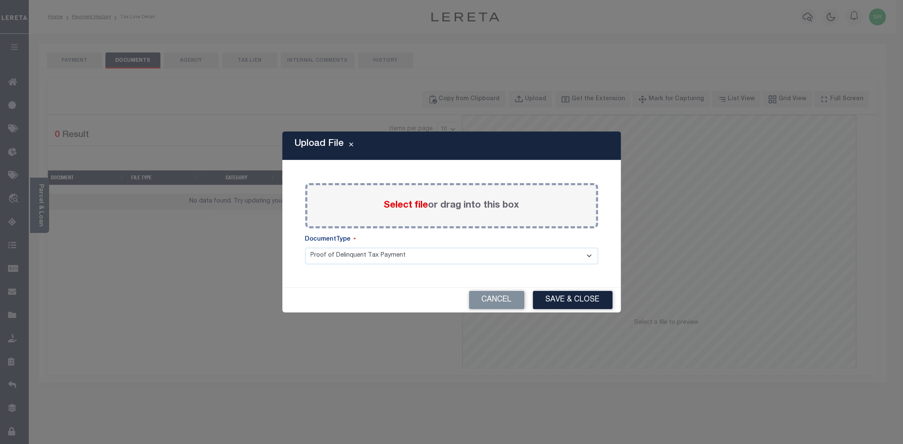
click at [396, 204] on span "Select file" at bounding box center [406, 205] width 44 height 9
click at [0, 0] on input "Select file or drag into this box" at bounding box center [0, 0] width 0 height 0
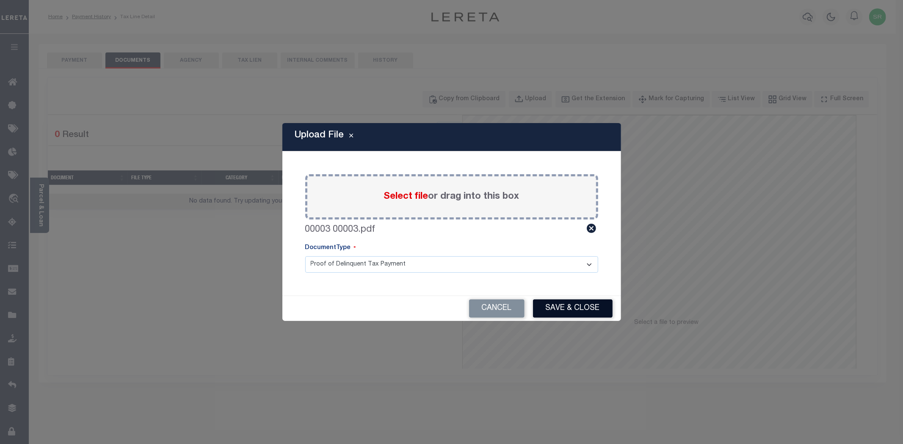
click at [581, 310] on button "Save & Close" at bounding box center [573, 309] width 80 height 18
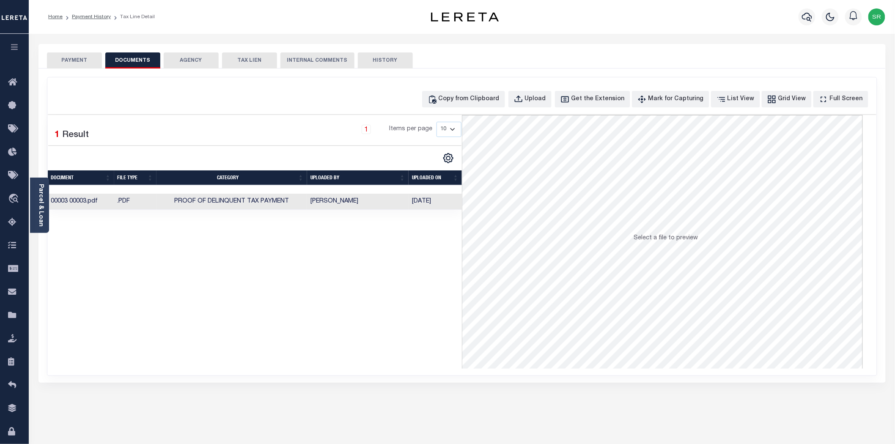
click at [83, 66] on button "PAYMENT" at bounding box center [74, 60] width 55 height 16
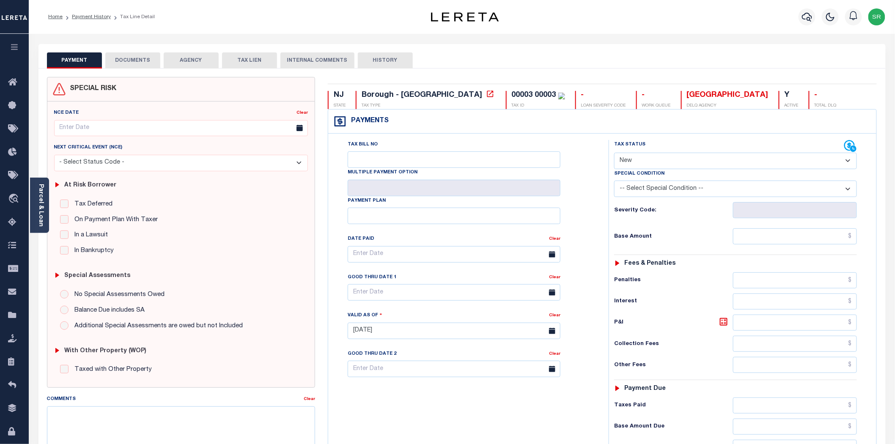
click at [685, 163] on select "- Select Status Code - Open Due/Unpaid Paid Incomplete No Tax Due Internal Refu…" at bounding box center [735, 161] width 243 height 17
select select "DUE"
click at [614, 153] on select "- Select Status Code - Open Due/Unpaid Paid Incomplete No Tax Due Internal Refu…" at bounding box center [735, 161] width 243 height 17
type input "[DATE]"
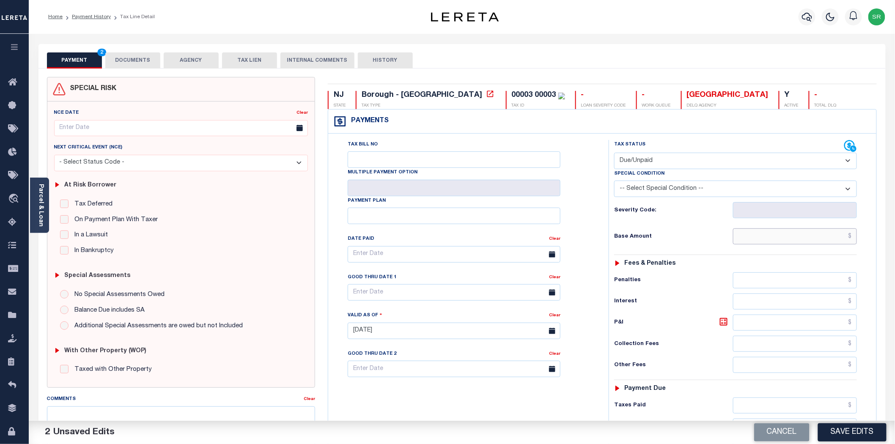
click at [754, 241] on input "text" at bounding box center [795, 237] width 124 height 16
click at [749, 236] on input "text" at bounding box center [795, 237] width 124 height 16
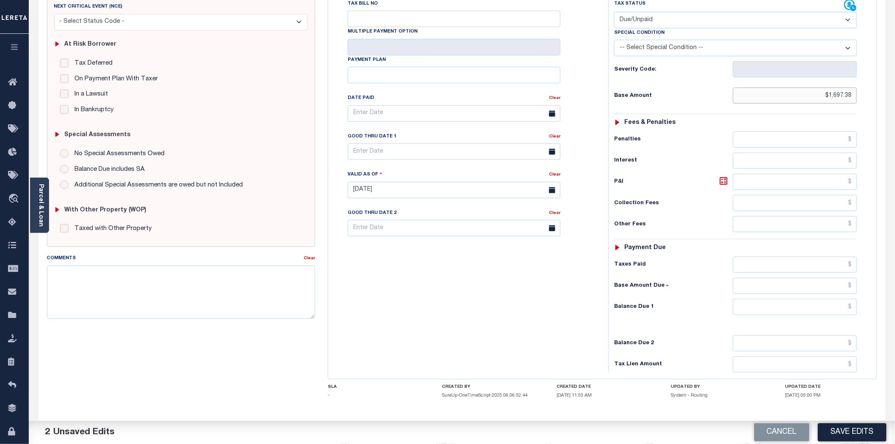
type input "$1,697.38"
click at [784, 310] on input "text" at bounding box center [795, 307] width 124 height 16
type input "$1,697.38"
click at [837, 433] on button "Save Edits" at bounding box center [852, 433] width 69 height 18
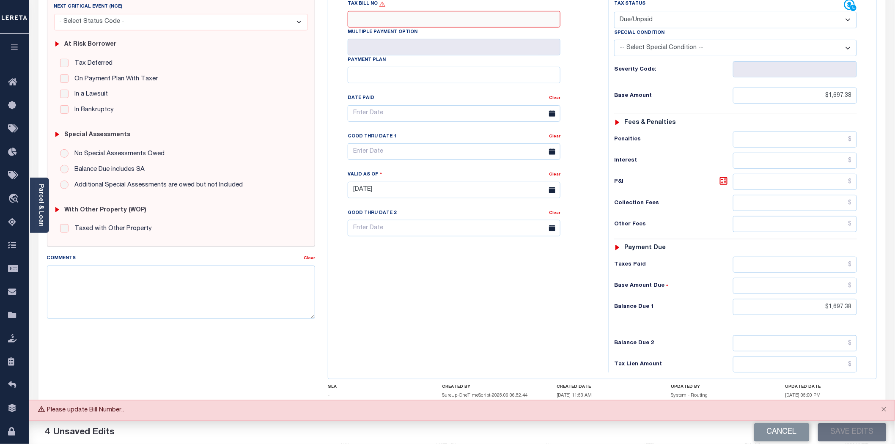
click at [426, 22] on input "Tax Bill No" at bounding box center [454, 19] width 213 height 17
type input "NA"
click at [835, 432] on button "Save Edits" at bounding box center [852, 433] width 69 height 18
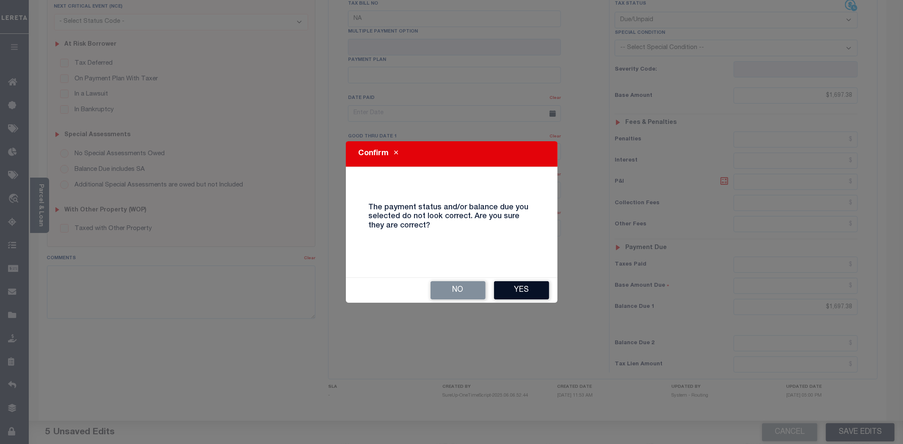
click at [520, 292] on button "Yes" at bounding box center [521, 290] width 55 height 18
